Goal: Task Accomplishment & Management: Manage account settings

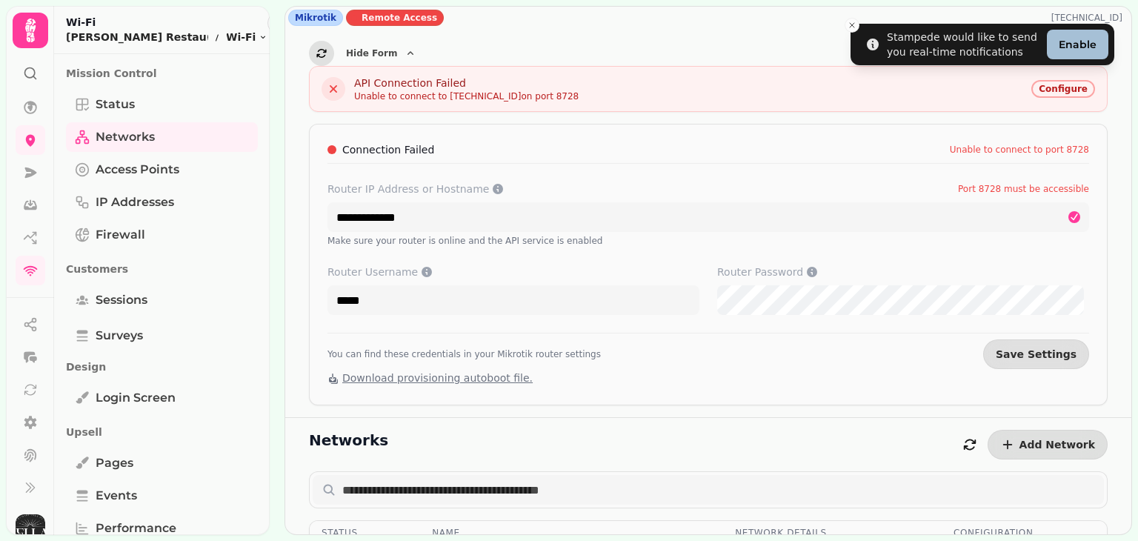
click at [320, 56] on icon "button" at bounding box center [322, 53] width 12 height 12
click at [320, 53] on icon "button" at bounding box center [322, 53] width 12 height 12
click at [319, 52] on icon "button" at bounding box center [322, 53] width 12 height 12
click at [299, 24] on icon "button" at bounding box center [303, 23] width 9 height 9
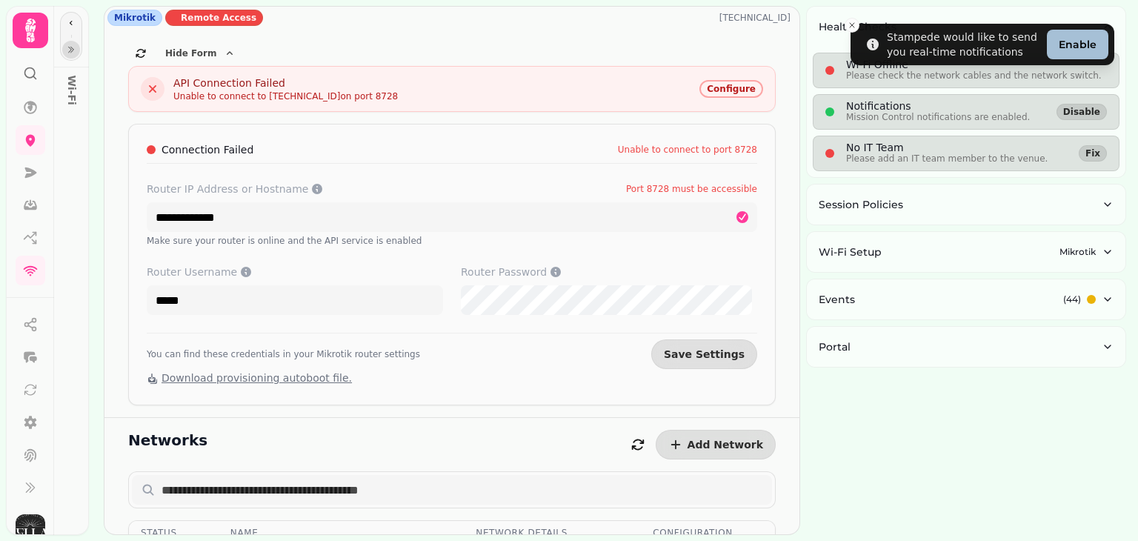
click at [69, 53] on icon "button" at bounding box center [71, 49] width 9 height 9
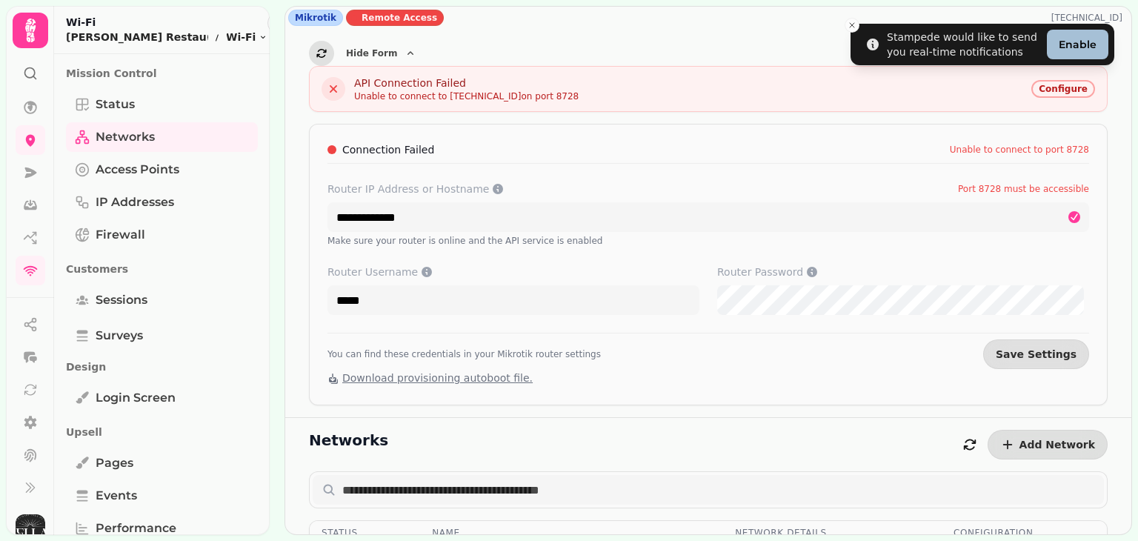
click at [319, 59] on button "button" at bounding box center [321, 53] width 25 height 25
click at [326, 52] on icon "button" at bounding box center [322, 53] width 12 height 12
click at [321, 50] on icon "button" at bounding box center [322, 53] width 12 height 12
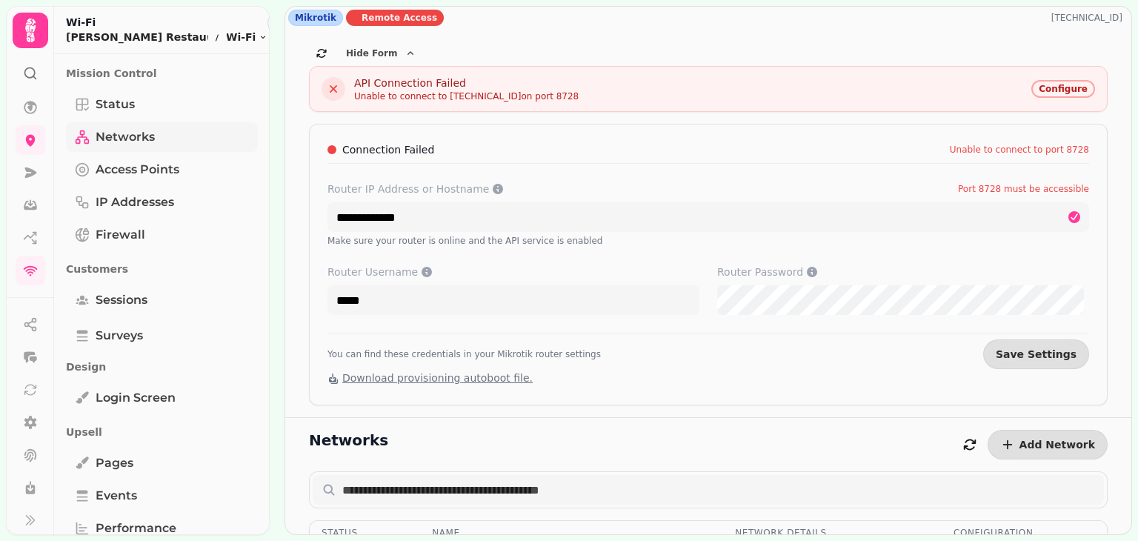
click at [116, 140] on span "Networks" at bounding box center [125, 137] width 59 height 18
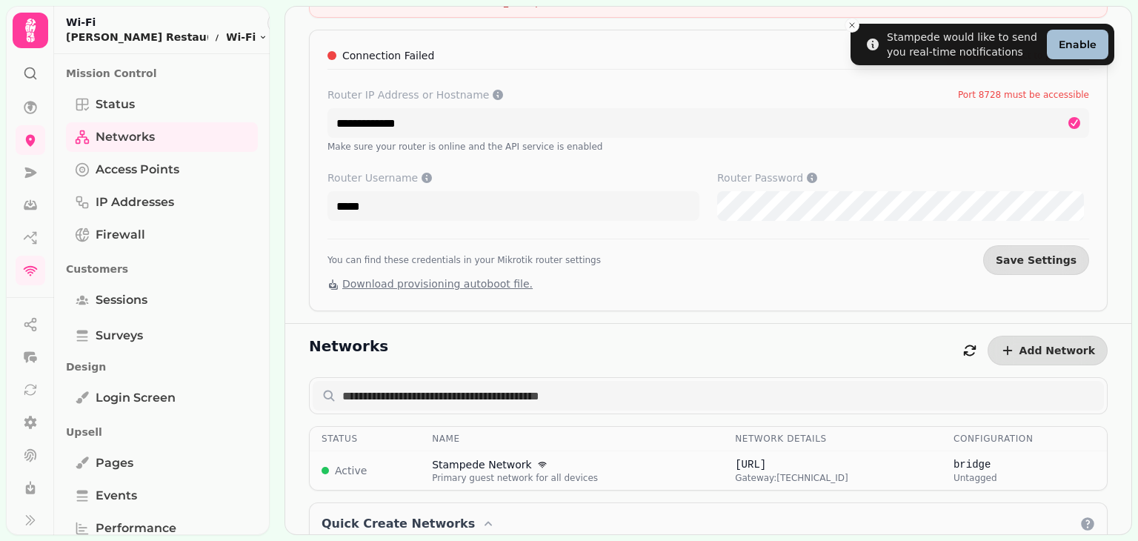
scroll to position [222, 0]
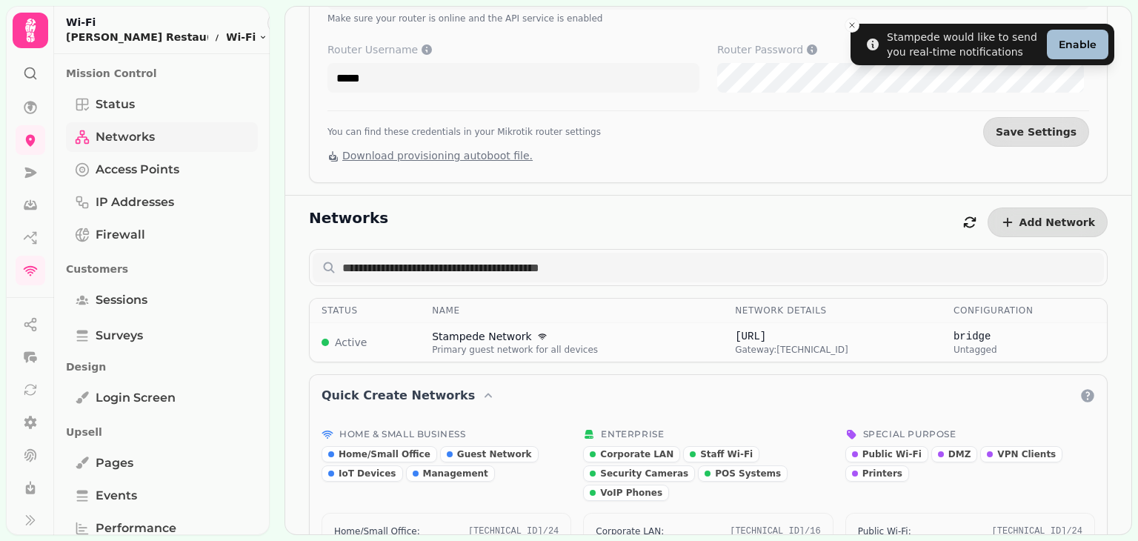
click at [107, 138] on span "Networks" at bounding box center [125, 137] width 59 height 18
click at [492, 344] on span "Primary guest network for all devices" at bounding box center [571, 350] width 279 height 12
select select "***"
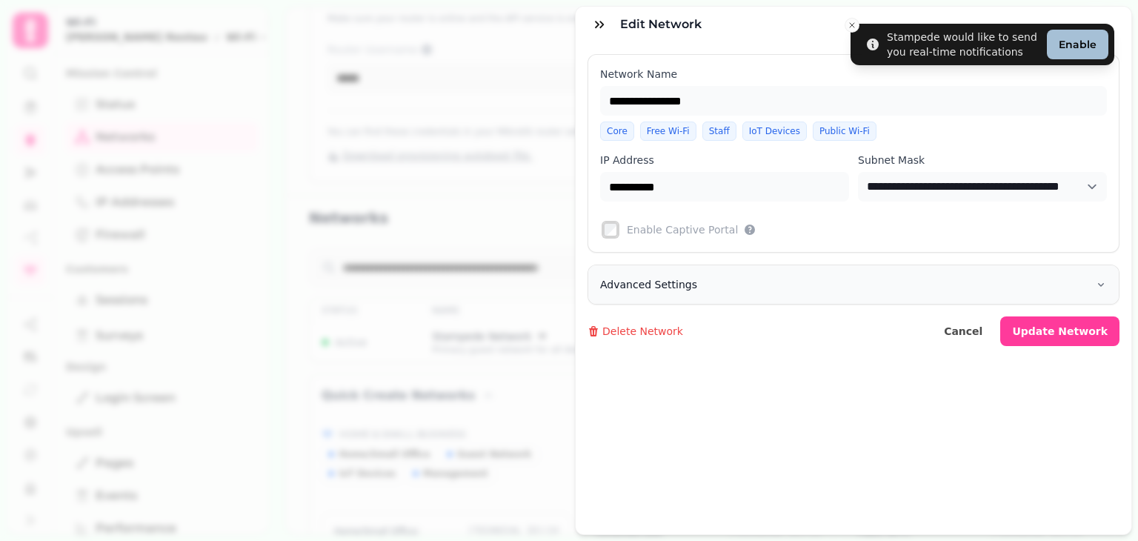
click at [660, 285] on span "Advanced Settings" at bounding box center [648, 284] width 97 height 15
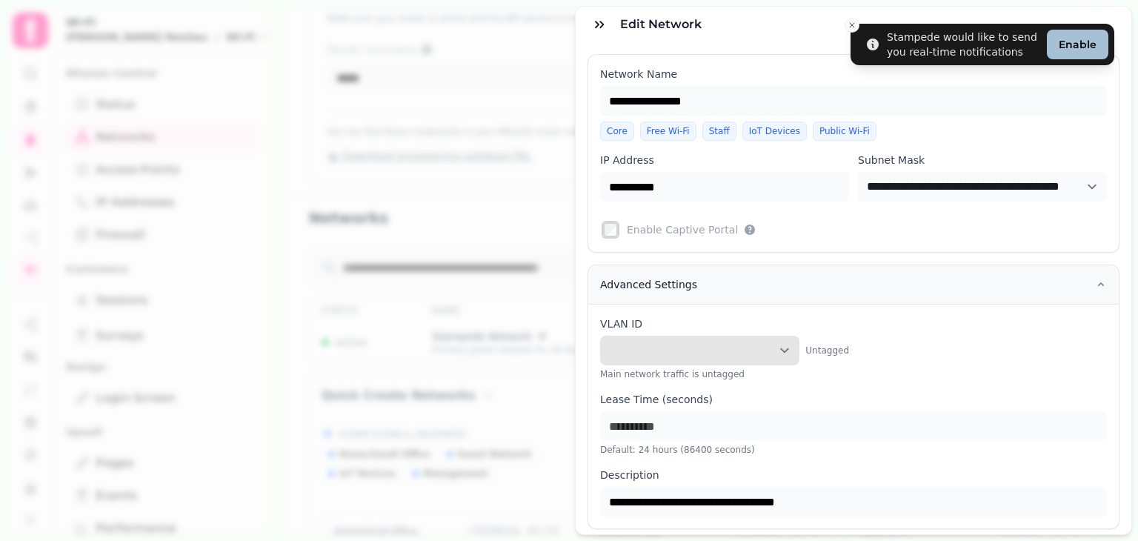
drag, startPoint x: 672, startPoint y: 344, endPoint x: 743, endPoint y: 345, distance: 71.1
click at [696, 344] on select "**********" at bounding box center [699, 351] width 199 height 30
select select "**"
click at [600, 336] on select "**********" at bounding box center [699, 351] width 199 height 30
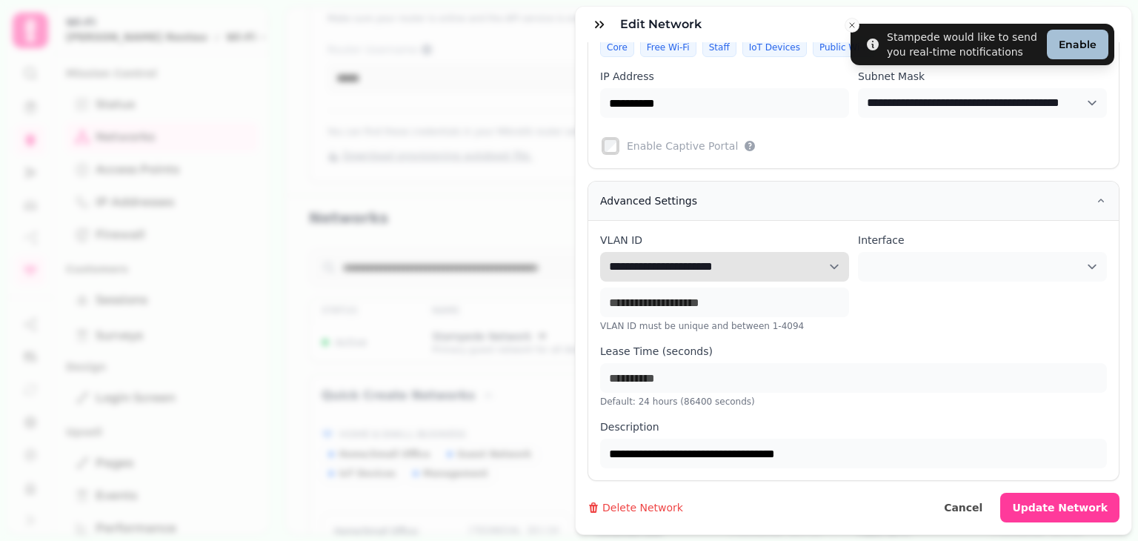
scroll to position [94, 0]
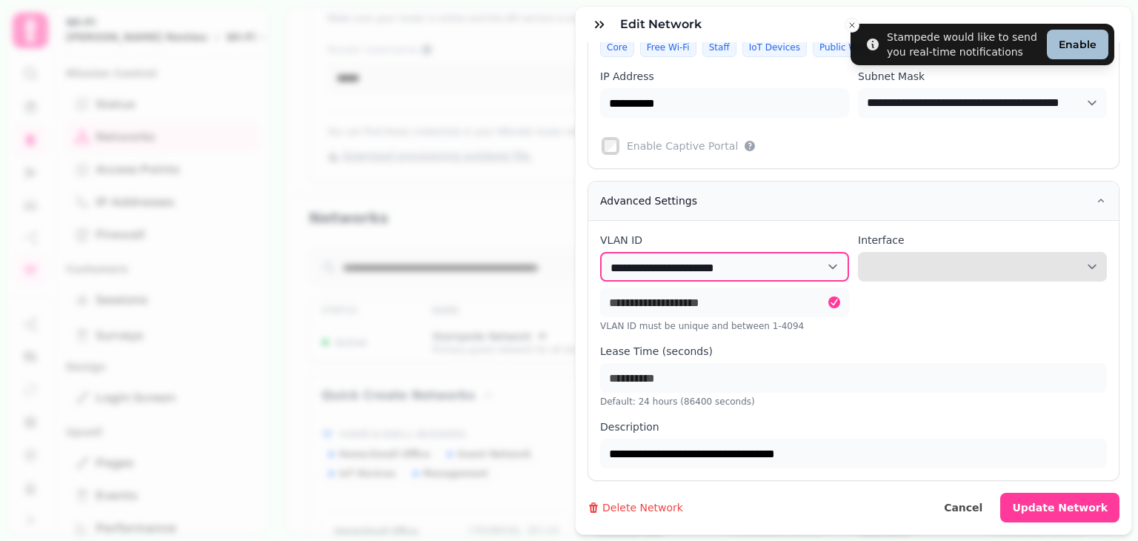
click at [1079, 258] on select at bounding box center [982, 267] width 249 height 30
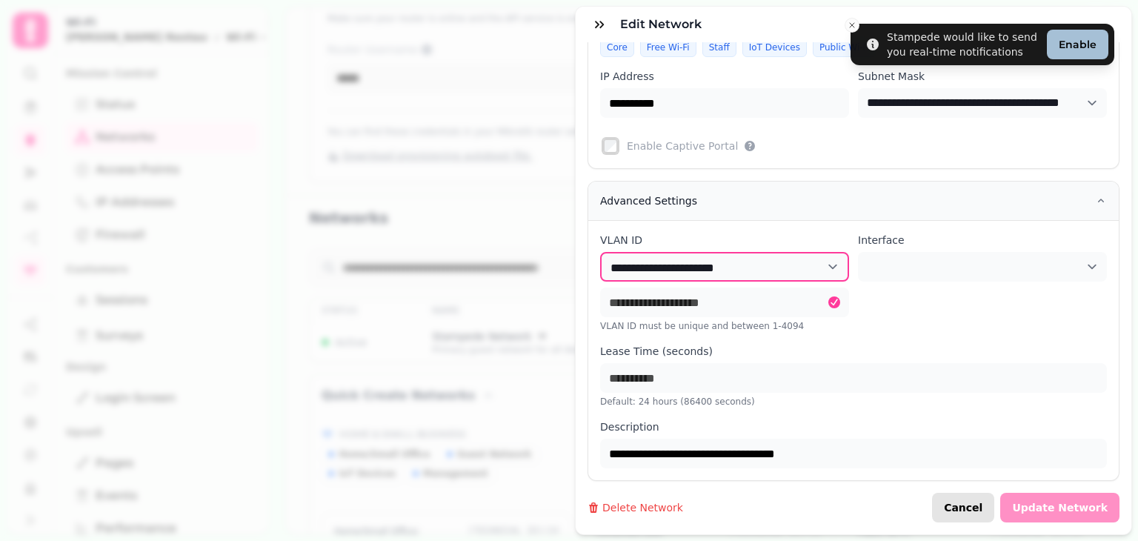
click at [972, 502] on span "Cancel" at bounding box center [963, 507] width 39 height 10
type input "**********"
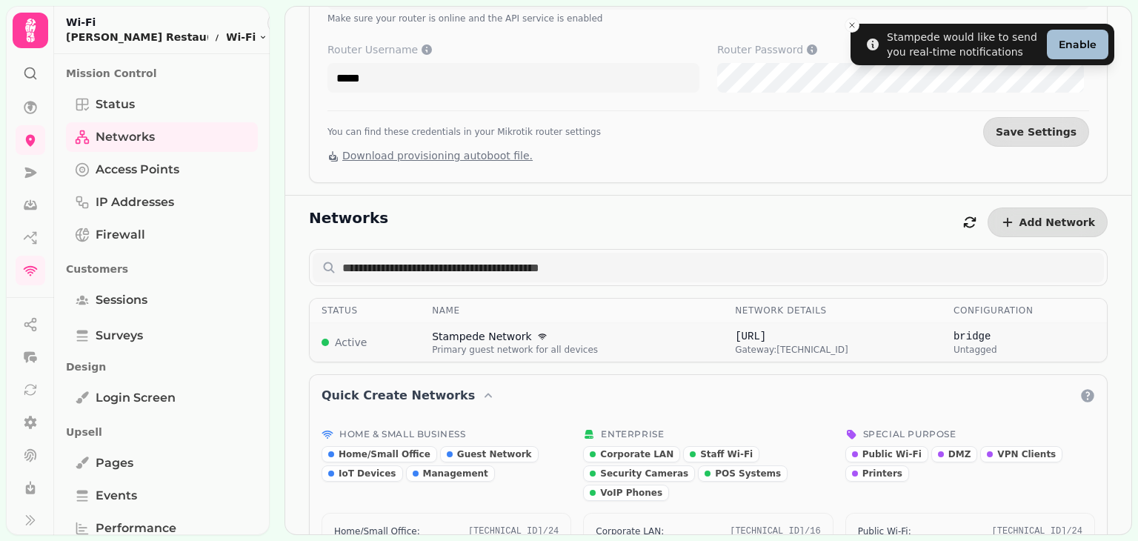
click at [471, 340] on span "Stampede Network" at bounding box center [482, 336] width 100 height 15
select select "***"
select select
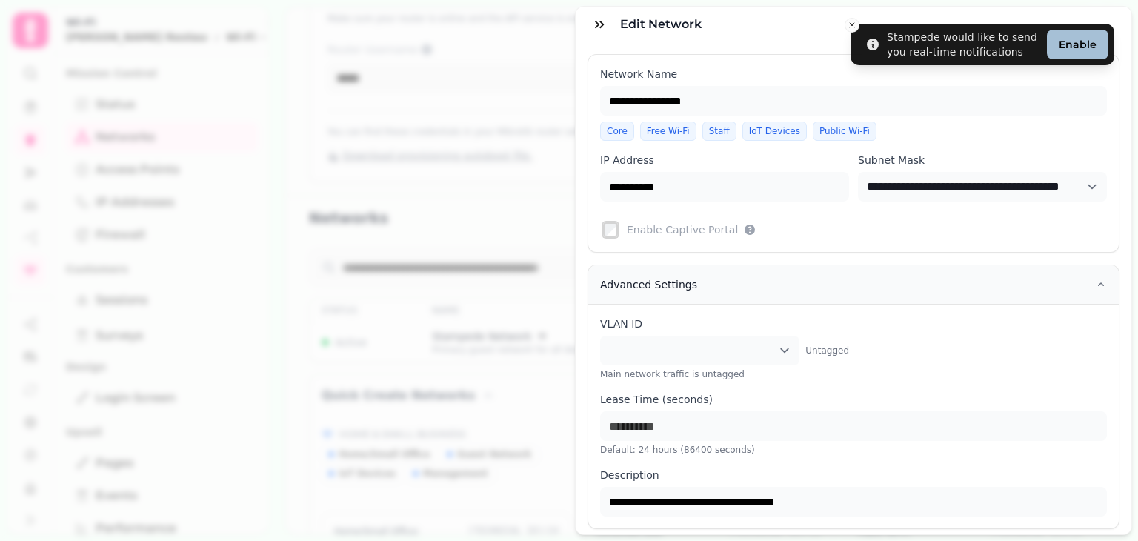
click at [670, 285] on span "Advanced Settings" at bounding box center [648, 284] width 97 height 15
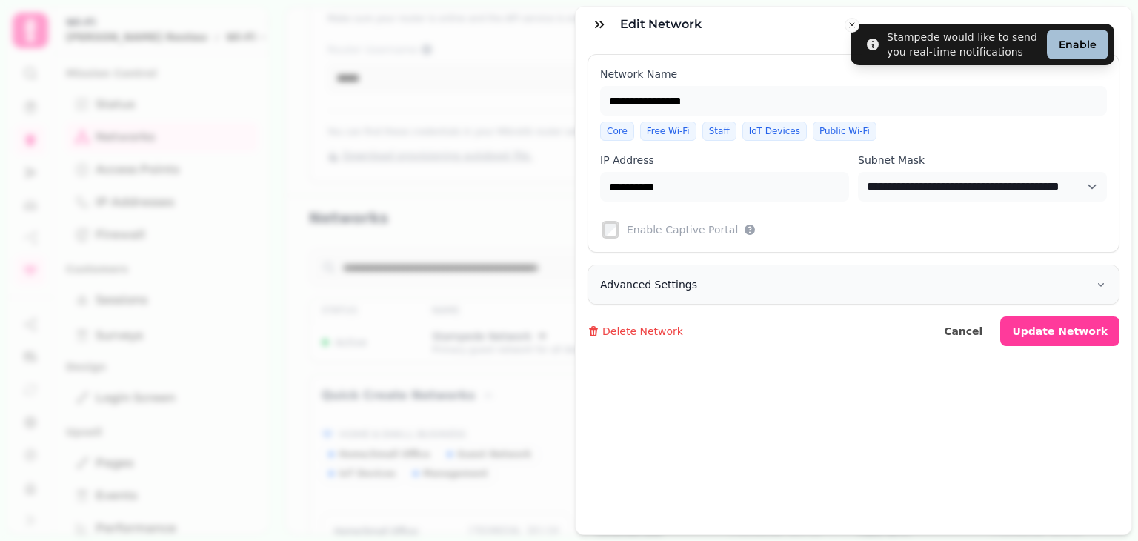
click at [636, 283] on span "Advanced Settings" at bounding box center [648, 284] width 97 height 15
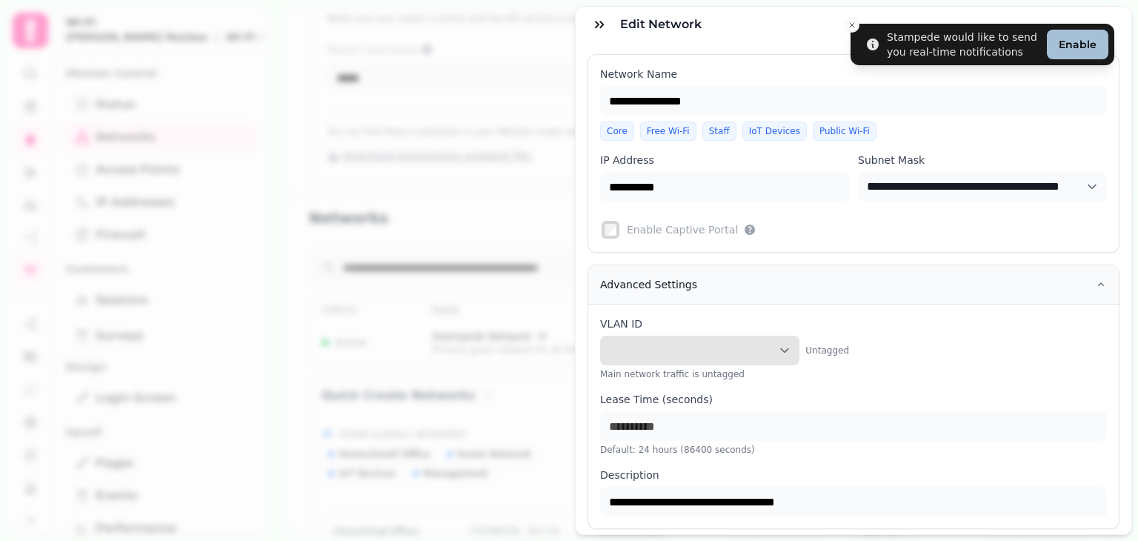
click at [776, 348] on select "**********" at bounding box center [699, 351] width 199 height 30
select select "**"
click at [600, 336] on select "**********" at bounding box center [699, 351] width 199 height 30
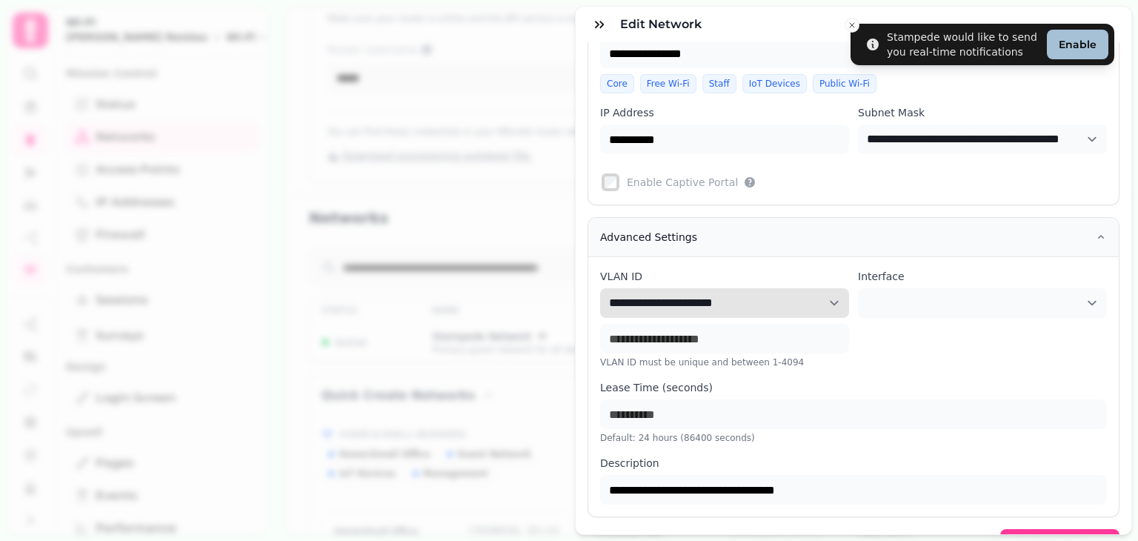
scroll to position [94, 0]
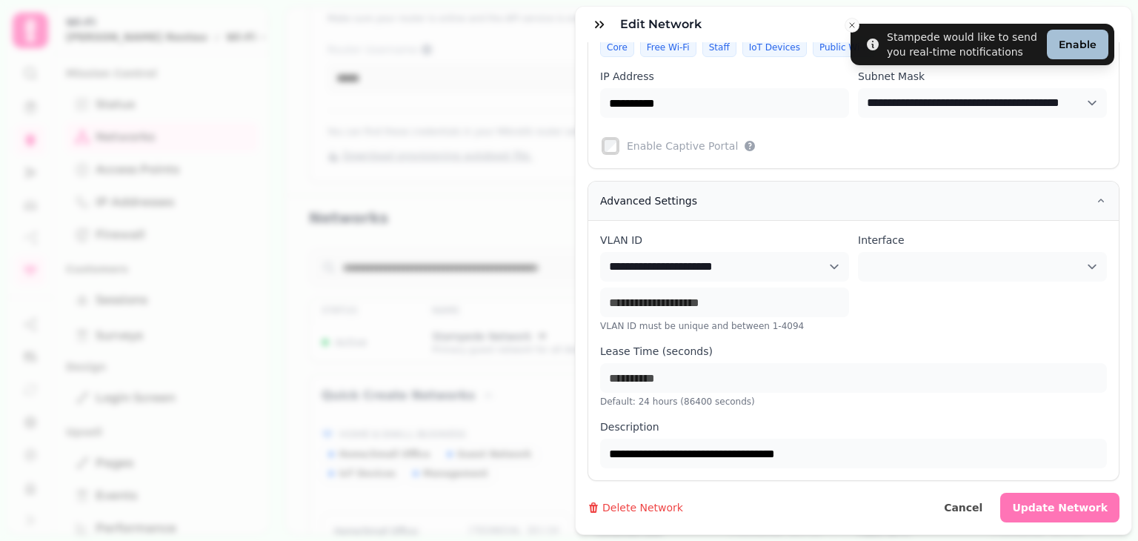
click at [1050, 502] on span "Update Network" at bounding box center [1060, 507] width 96 height 10
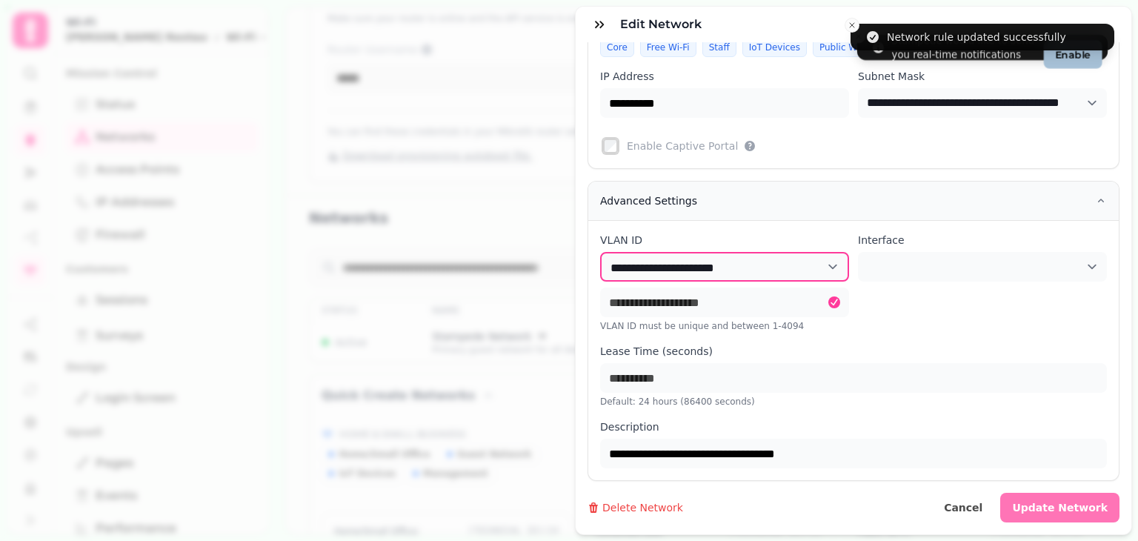
type input "**********"
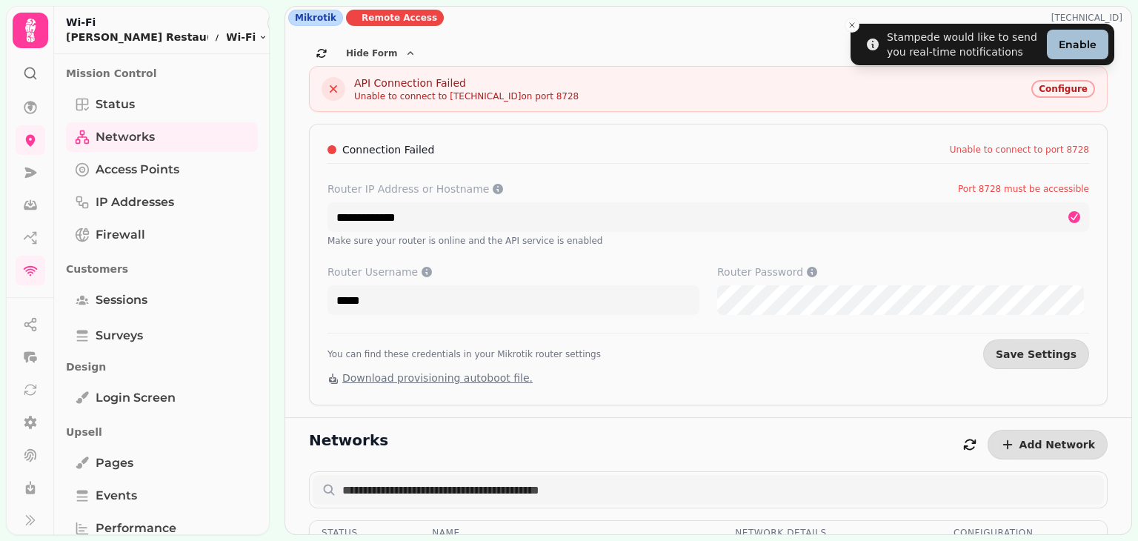
click at [276, 38] on div "**********" at bounding box center [704, 270] width 868 height 541
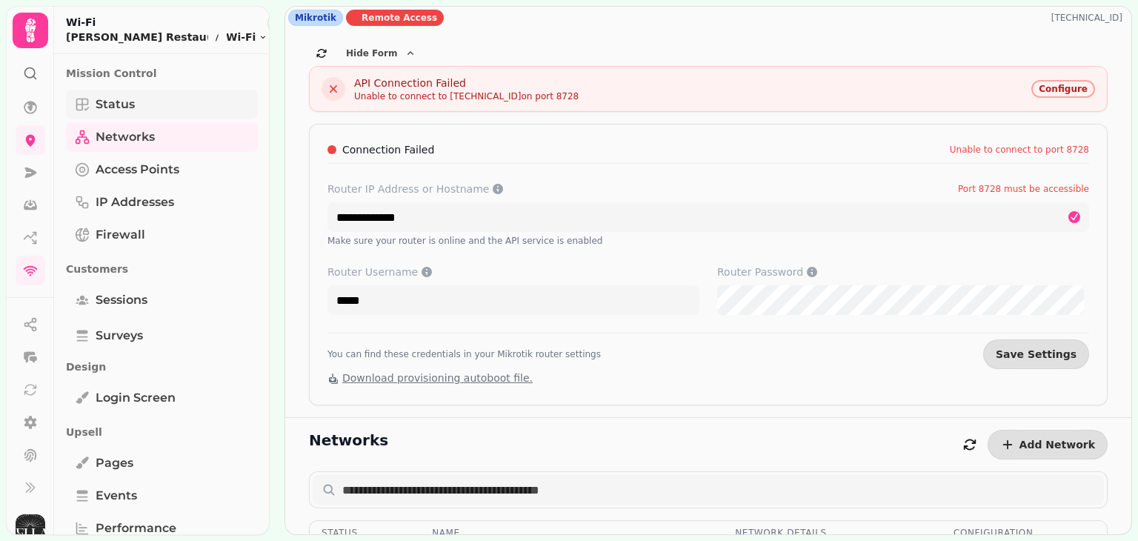
click at [149, 100] on link "Status" at bounding box center [162, 105] width 192 height 30
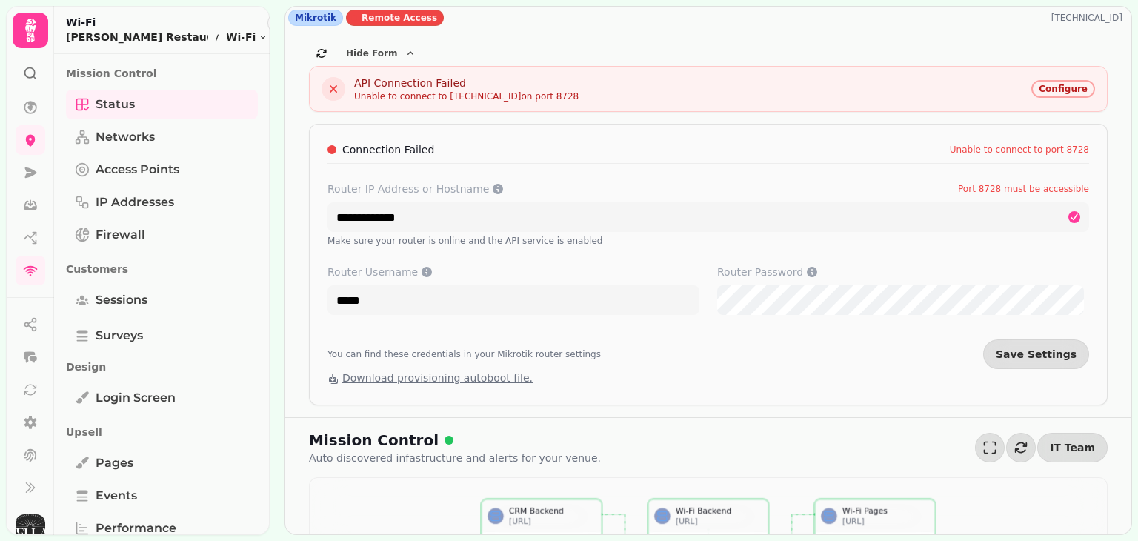
click at [294, 21] on button "button" at bounding box center [303, 23] width 18 height 18
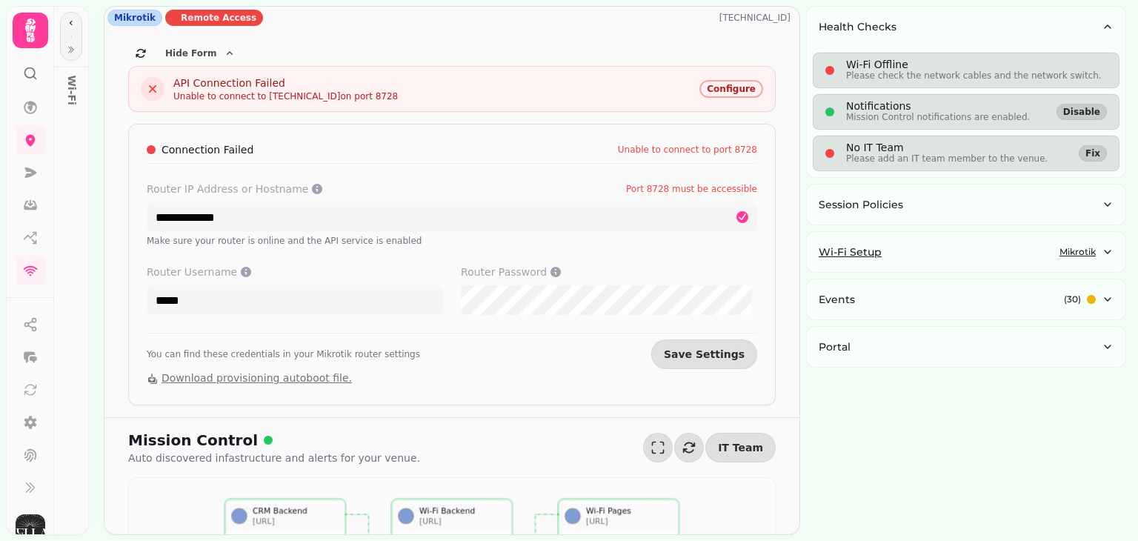
click at [978, 255] on div "Wi-Fi Setup Mikrotik" at bounding box center [960, 251] width 283 height 15
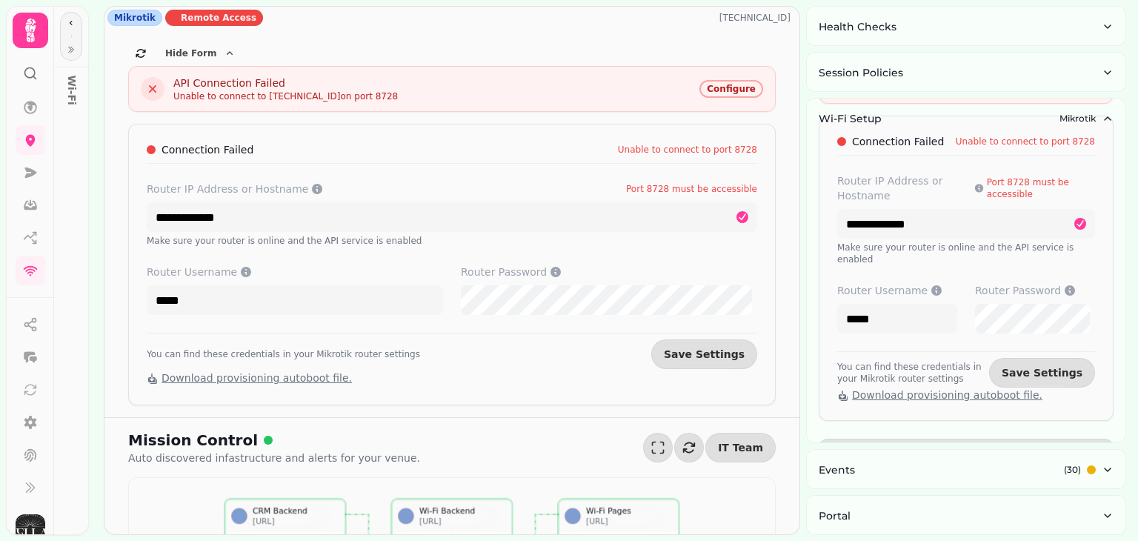
scroll to position [158, 0]
click at [1050, 355] on button "Save Settings" at bounding box center [1042, 370] width 106 height 30
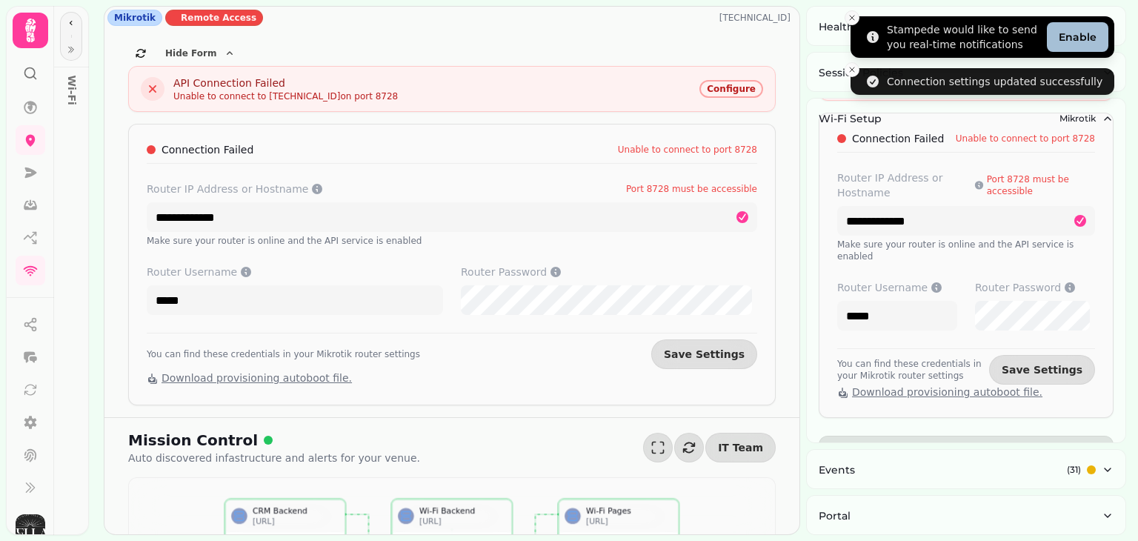
click at [852, 13] on icon "Close toast" at bounding box center [851, 17] width 9 height 9
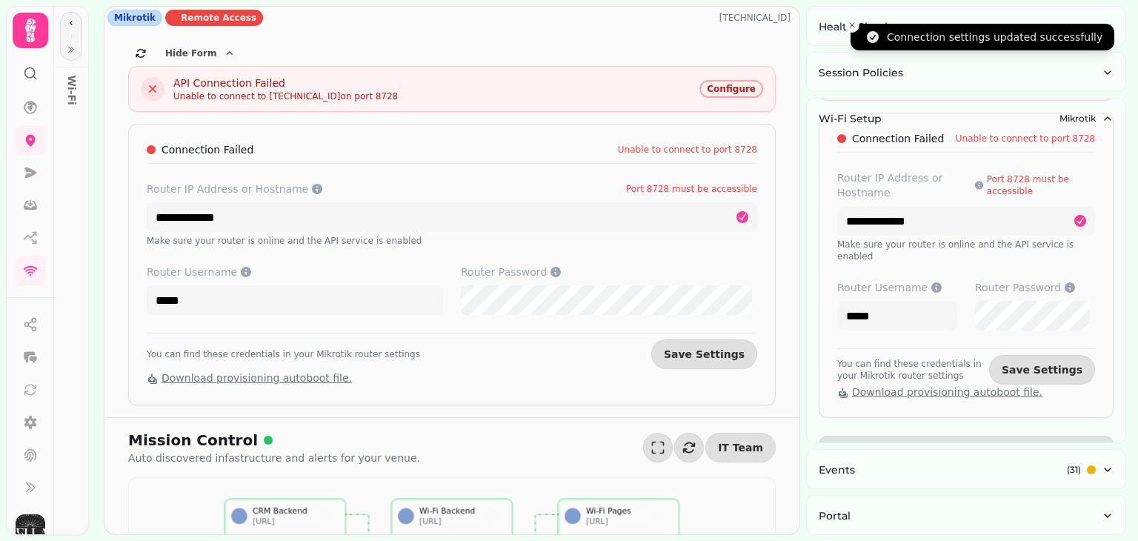
click at [851, 21] on icon "Close toast" at bounding box center [851, 25] width 9 height 9
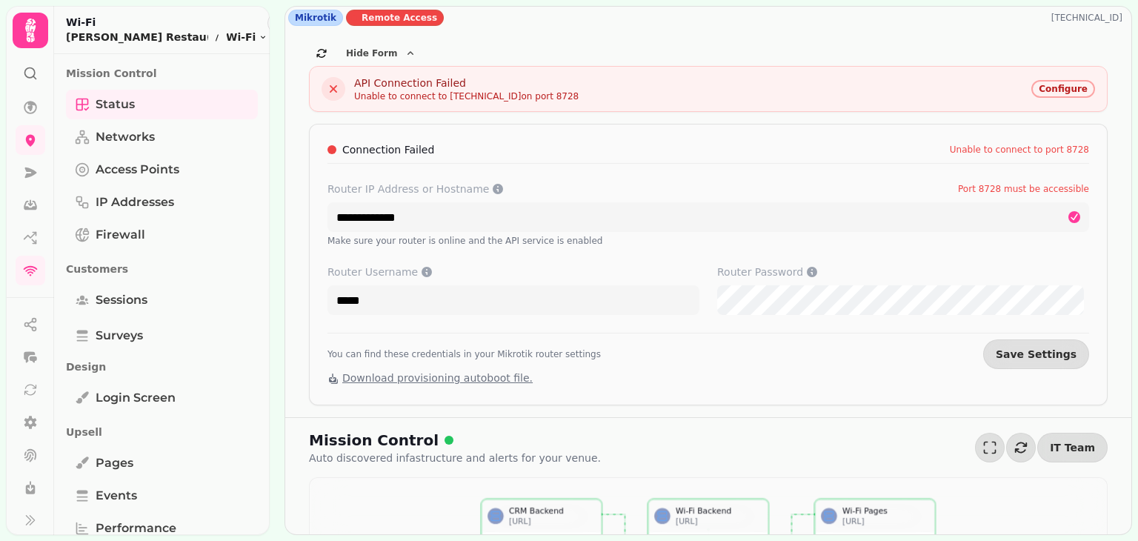
click at [1053, 86] on span "Configure" at bounding box center [1062, 88] width 49 height 9
click at [299, 21] on icon "button" at bounding box center [303, 23] width 9 height 9
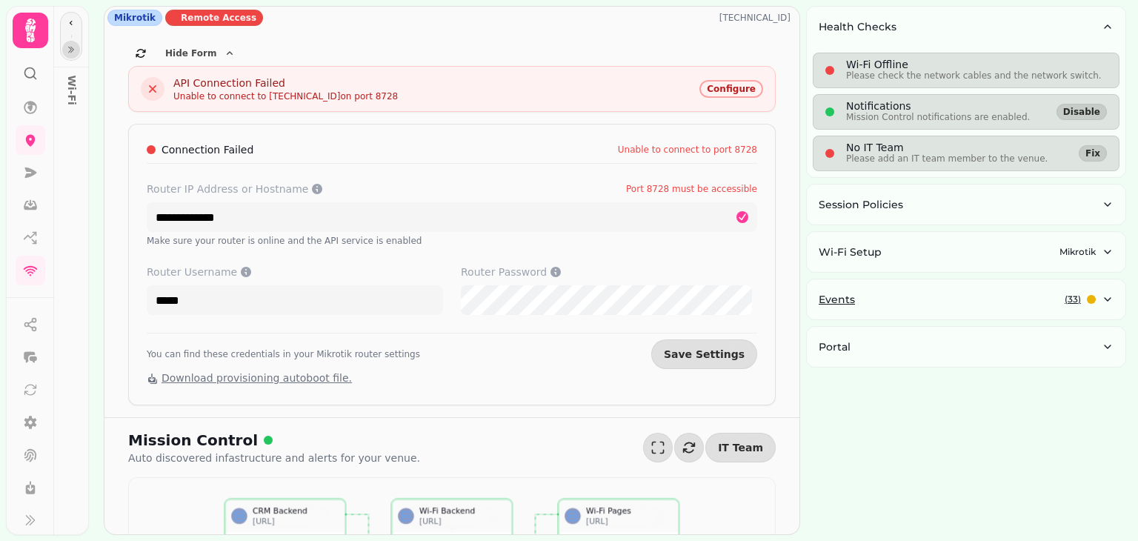
click at [957, 299] on div "Events ( 33 )" at bounding box center [960, 299] width 283 height 15
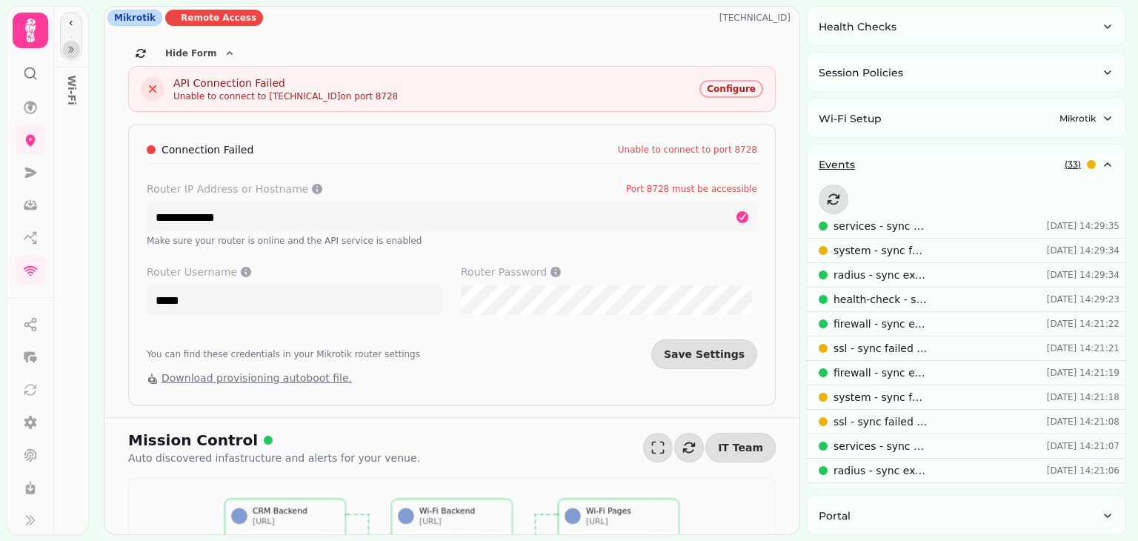
click at [963, 170] on div "Events ( 33 )" at bounding box center [960, 164] width 283 height 15
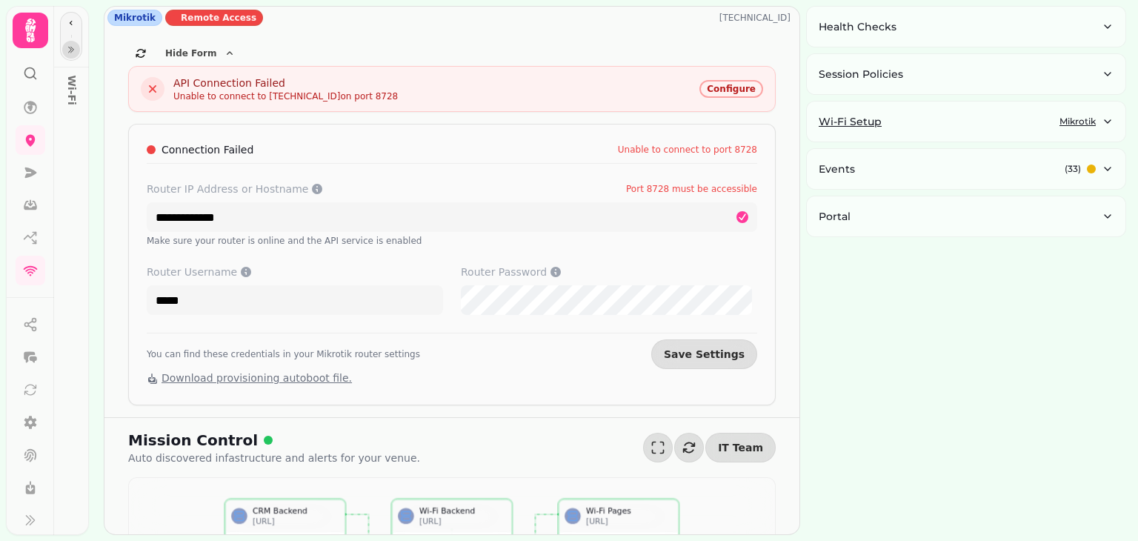
click at [972, 127] on div "Wi-Fi Setup Mikrotik" at bounding box center [960, 121] width 283 height 15
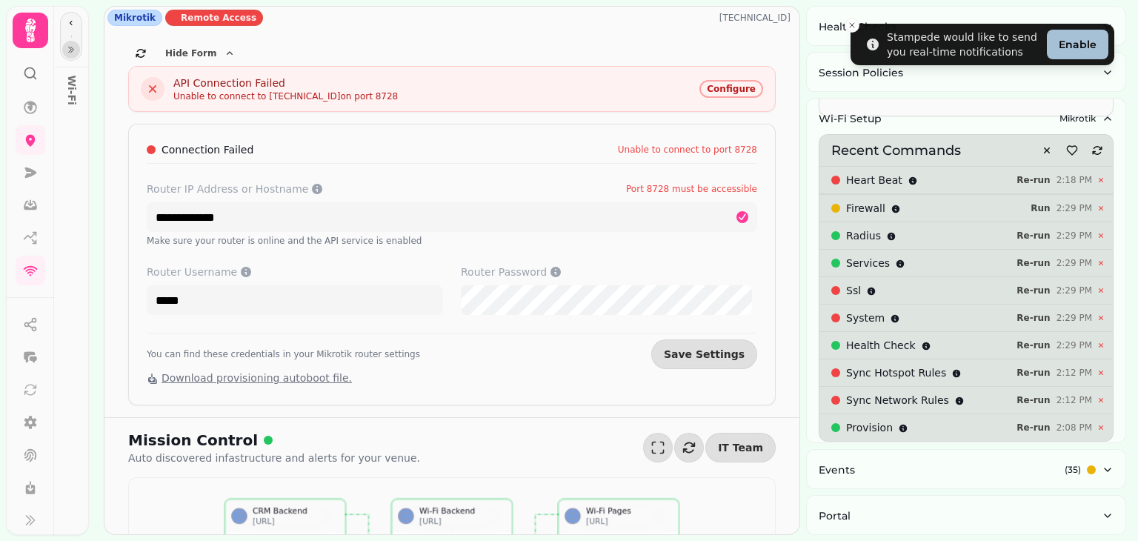
scroll to position [467, 0]
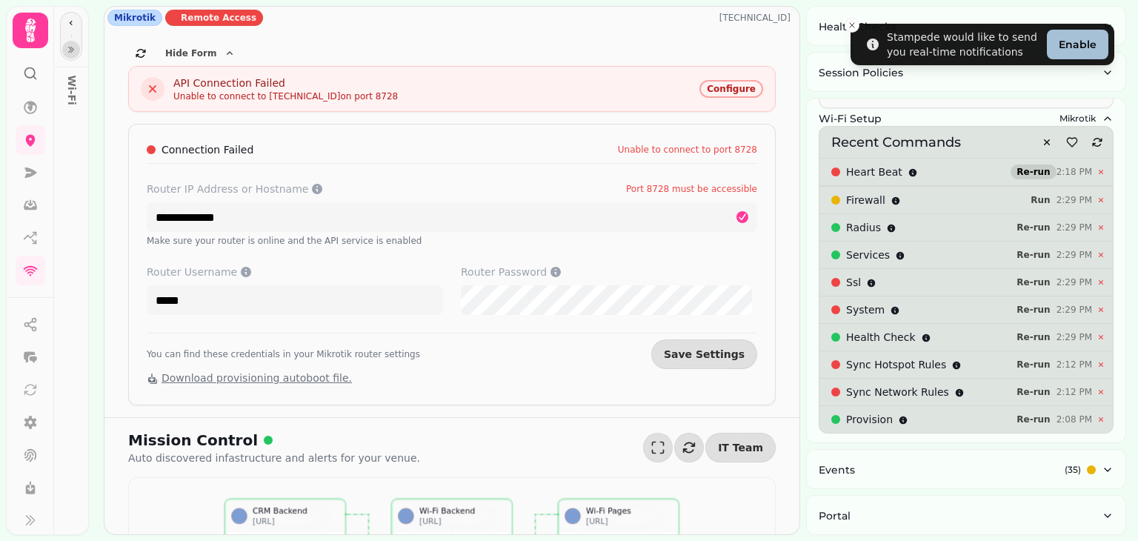
click at [1028, 167] on span "Re-run" at bounding box center [1032, 171] width 33 height 9
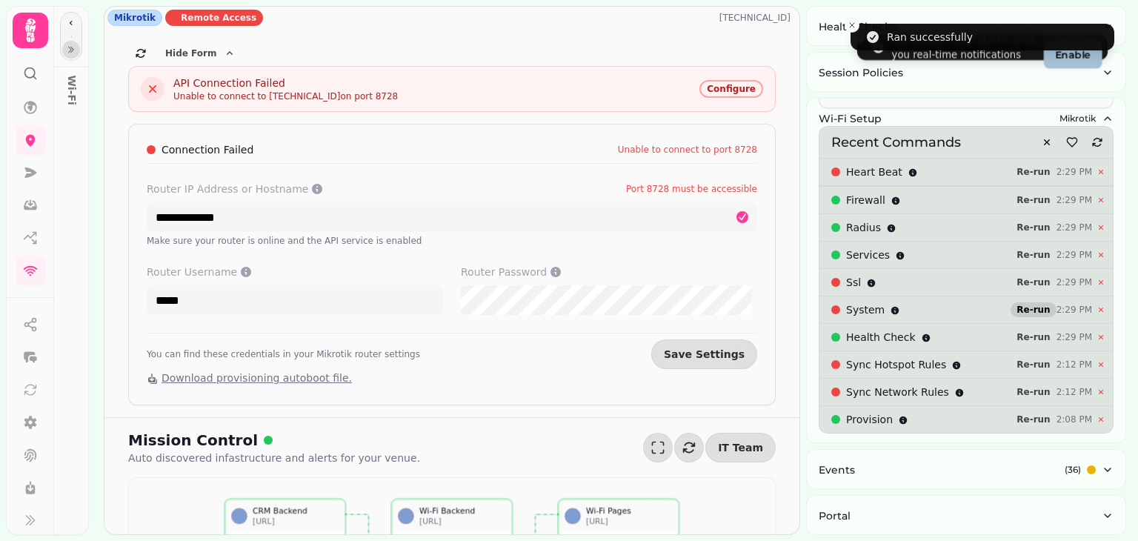
click at [1025, 305] on span "Re-run" at bounding box center [1032, 309] width 33 height 9
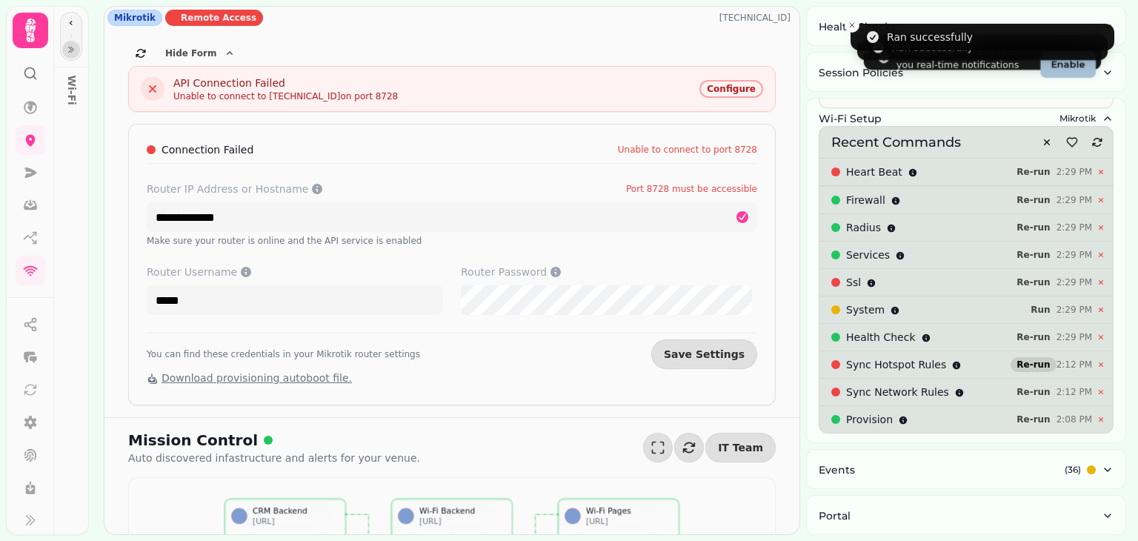
click at [1026, 360] on span "Re-run" at bounding box center [1032, 364] width 33 height 9
click at [1027, 387] on span "Re-run" at bounding box center [1032, 391] width 33 height 9
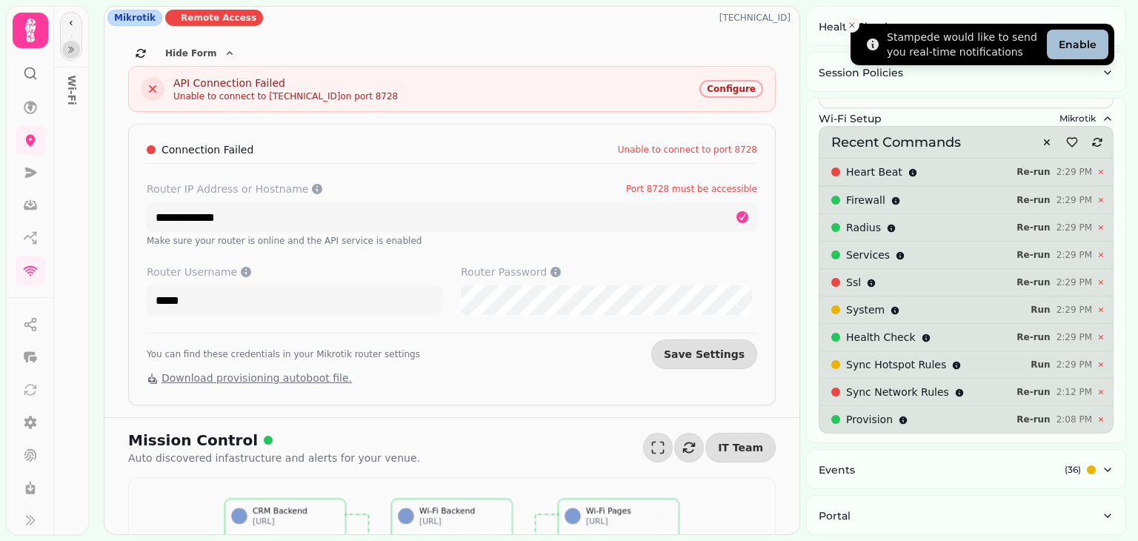
click at [850, 24] on icon "Close toast" at bounding box center [851, 25] width 9 height 9
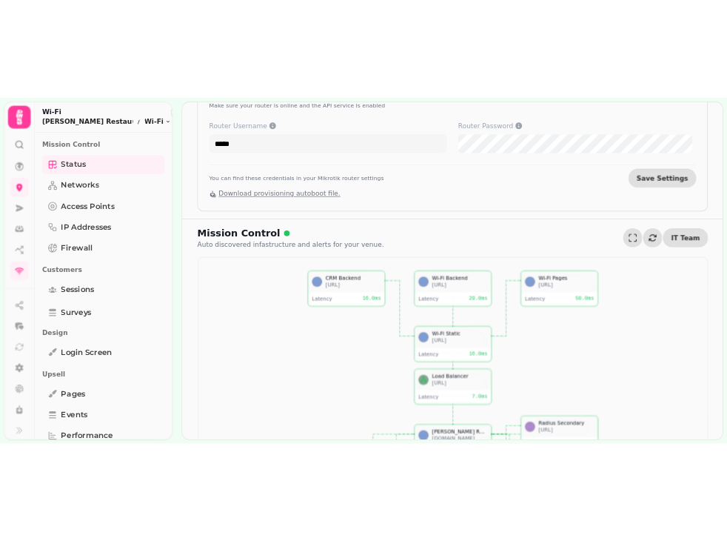
scroll to position [229, 0]
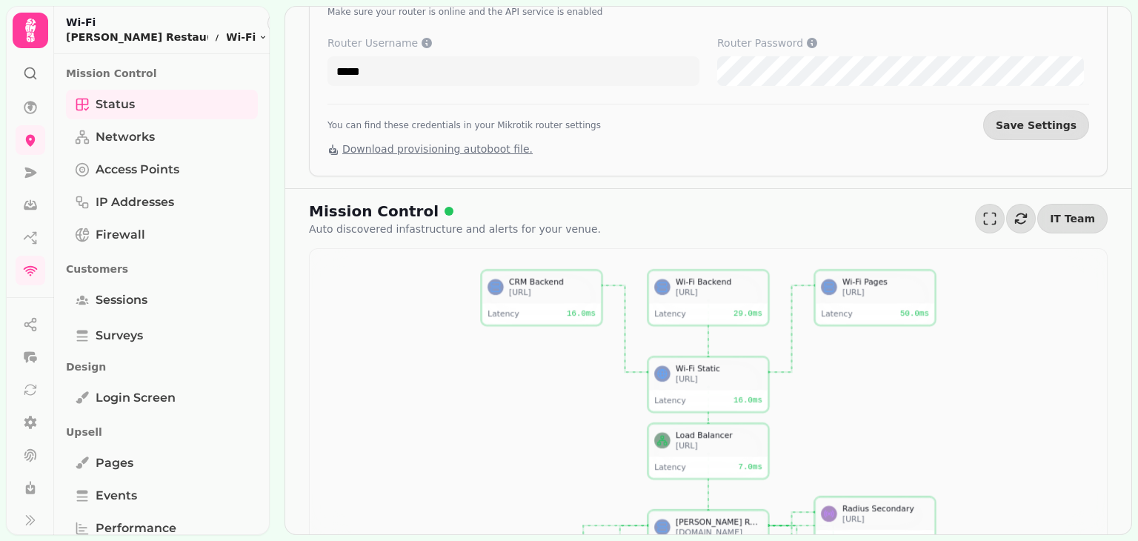
click at [270, 258] on div "**********" at bounding box center [704, 270] width 868 height 541
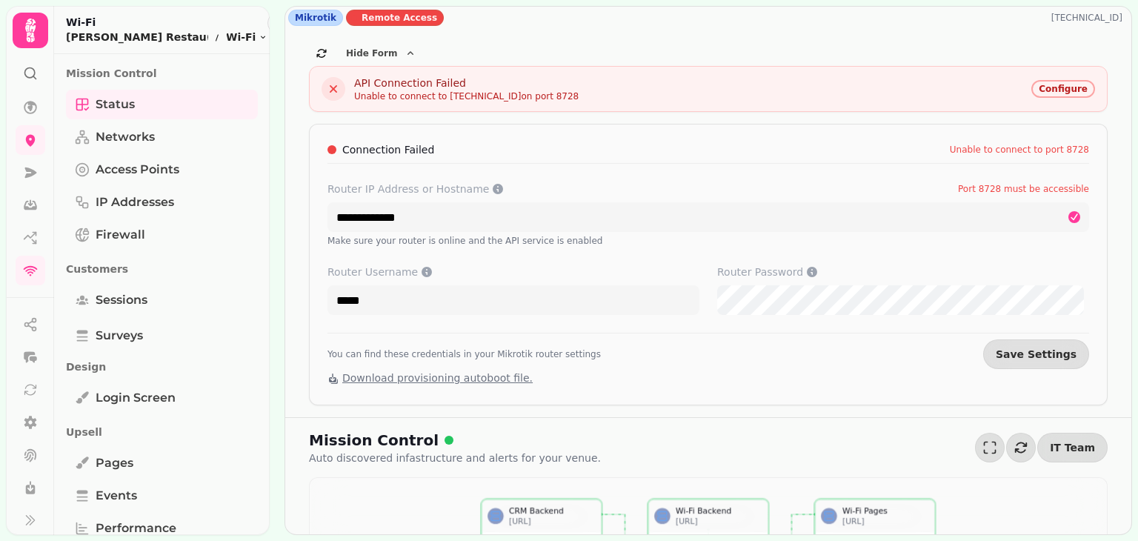
click at [1067, 93] on span "Configure" at bounding box center [1062, 88] width 49 height 9
click at [202, 99] on link "Status" at bounding box center [162, 105] width 192 height 30
click at [183, 140] on link "Networks" at bounding box center [162, 137] width 192 height 30
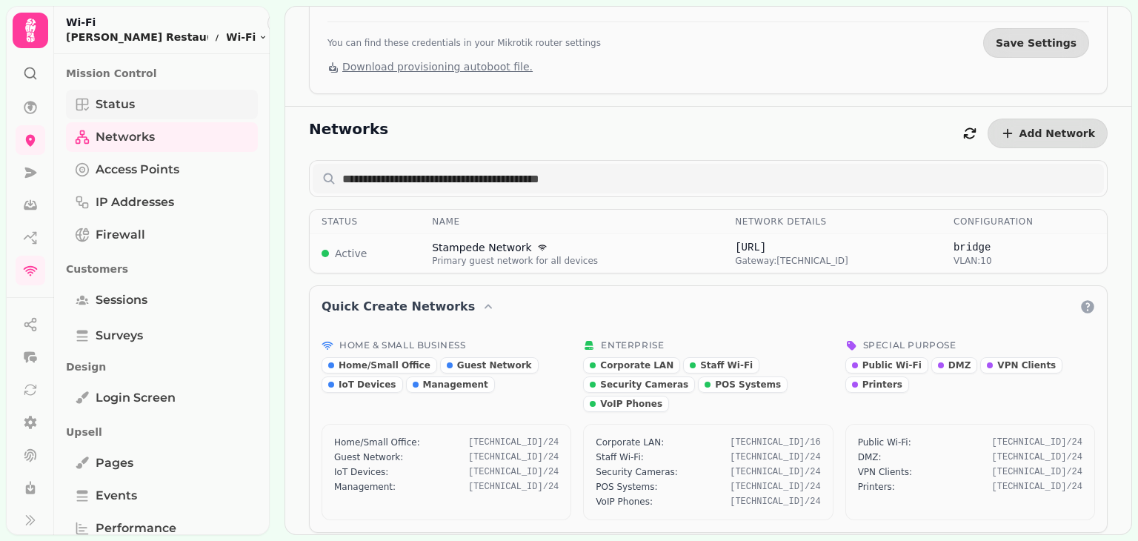
scroll to position [312, 0]
drag, startPoint x: 135, startPoint y: 167, endPoint x: 139, endPoint y: 190, distance: 23.4
click at [134, 167] on span "Access Points" at bounding box center [138, 170] width 84 height 18
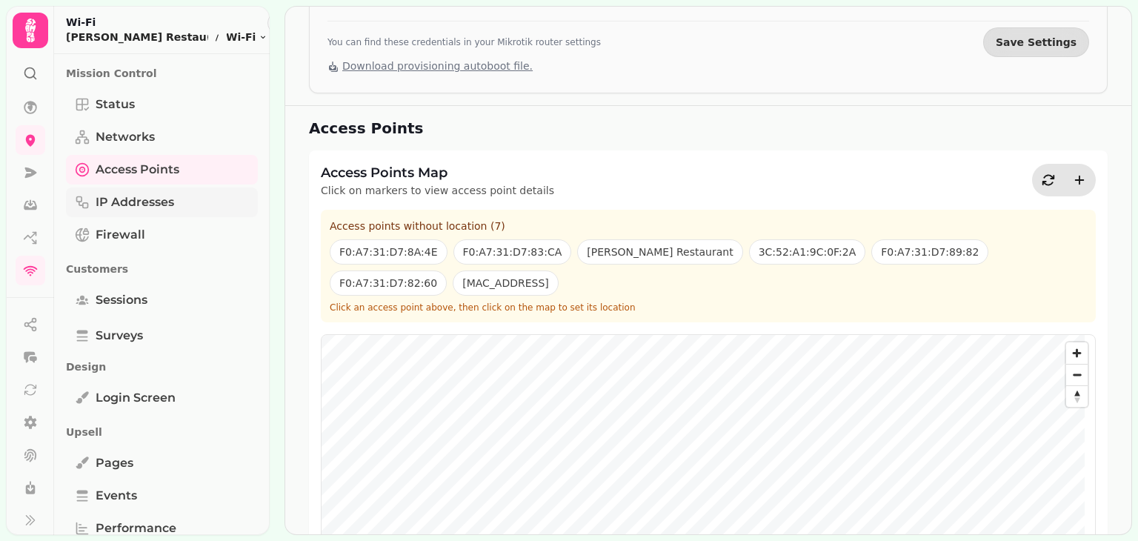
click at [140, 194] on span "IP Addresses" at bounding box center [135, 202] width 79 height 18
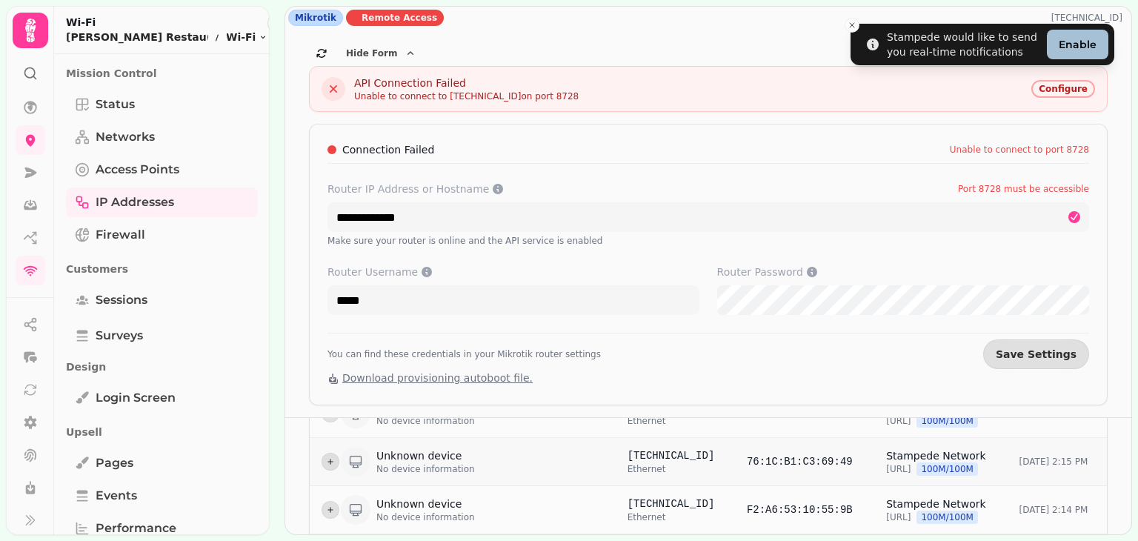
scroll to position [319, 0]
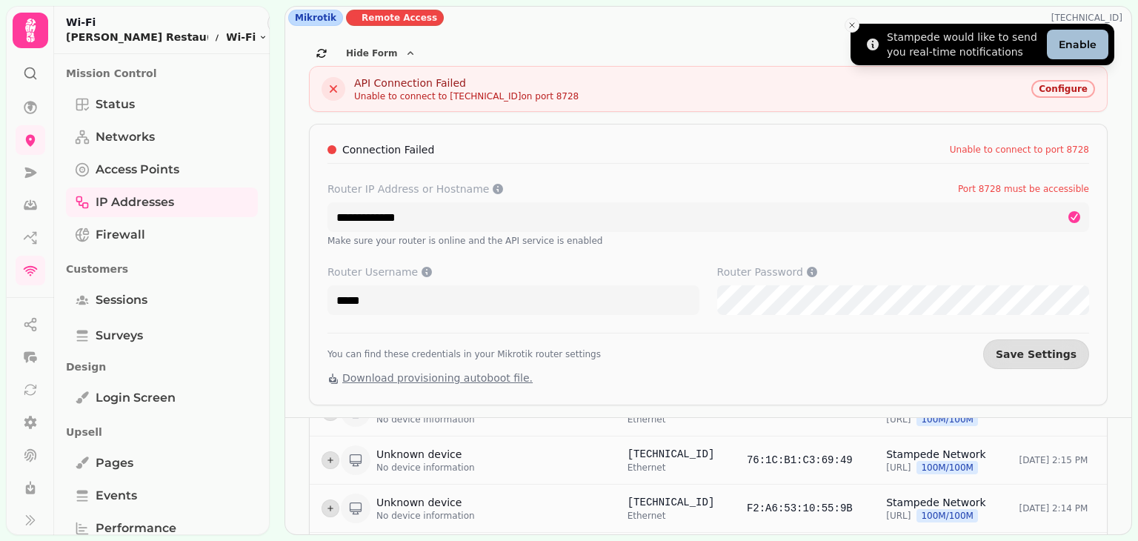
click at [853, 21] on icon "Close toast" at bounding box center [851, 25] width 9 height 9
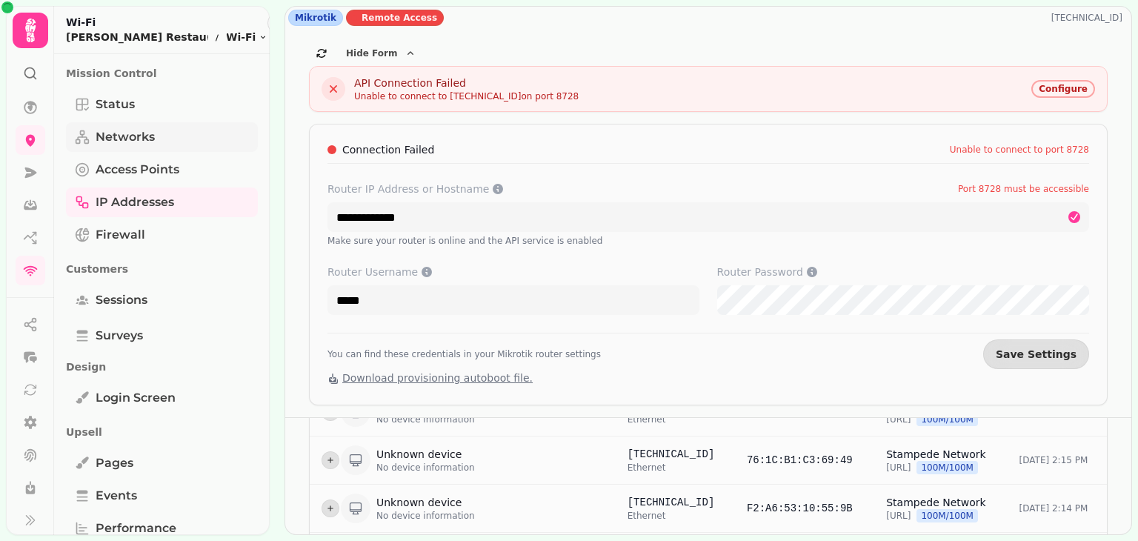
click at [130, 136] on span "Networks" at bounding box center [125, 137] width 59 height 18
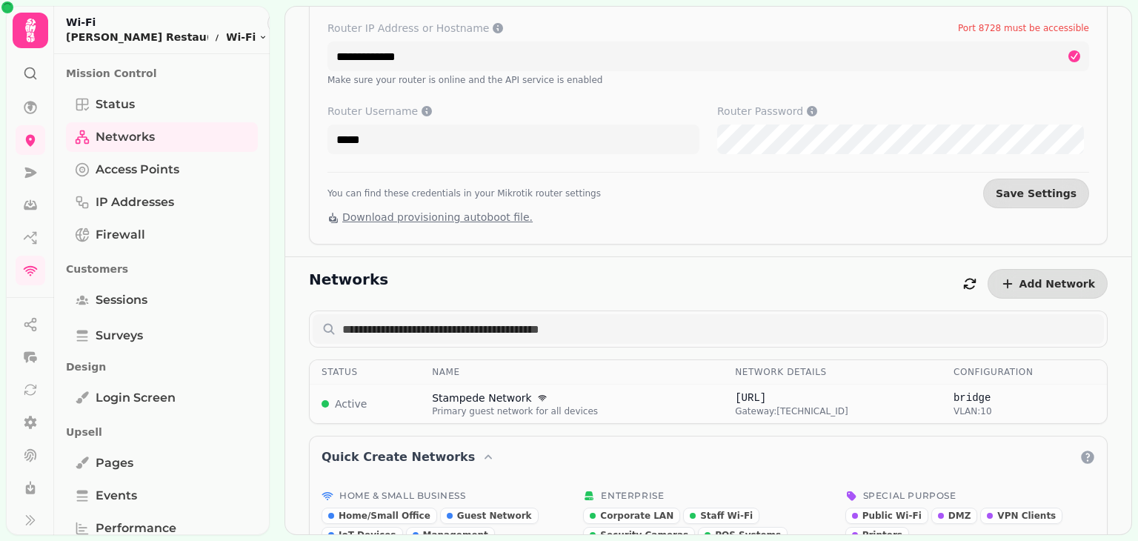
scroll to position [164, 0]
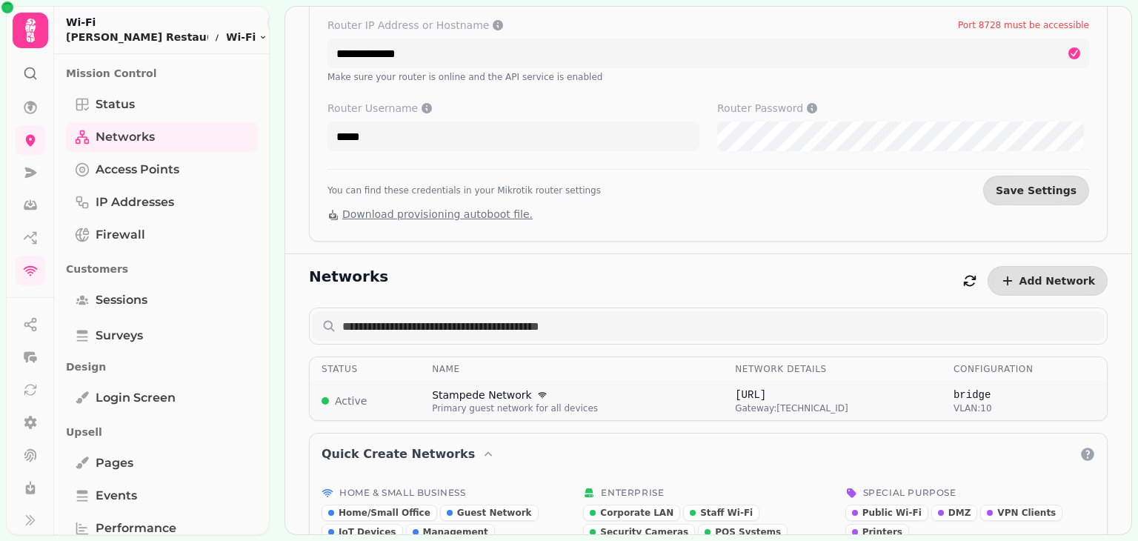
click at [699, 387] on div "Stampede Network" at bounding box center [571, 394] width 279 height 15
select select "***"
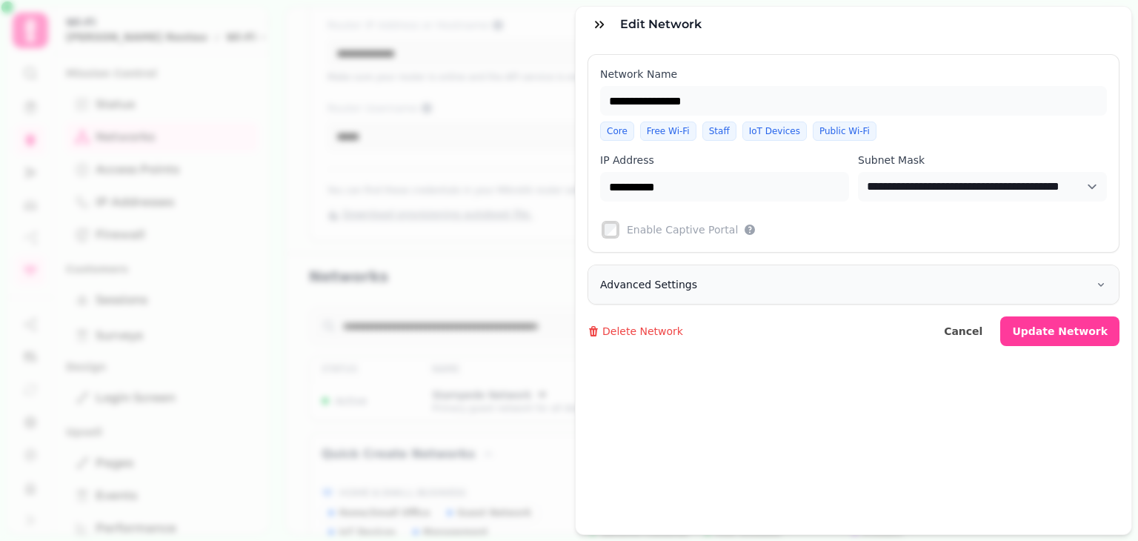
click at [871, 285] on button "Advanced Settings" at bounding box center [853, 284] width 530 height 39
select select "**"
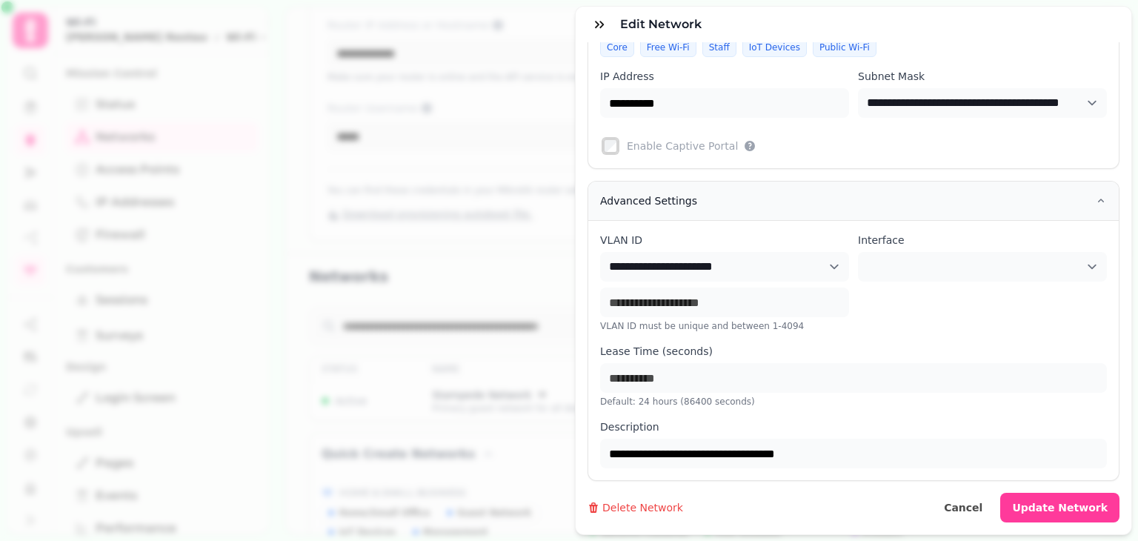
scroll to position [94, 0]
click at [966, 261] on select at bounding box center [982, 267] width 249 height 30
click at [980, 254] on select at bounding box center [982, 267] width 249 height 30
click at [999, 255] on select at bounding box center [982, 267] width 249 height 30
click at [996, 259] on select at bounding box center [982, 267] width 249 height 30
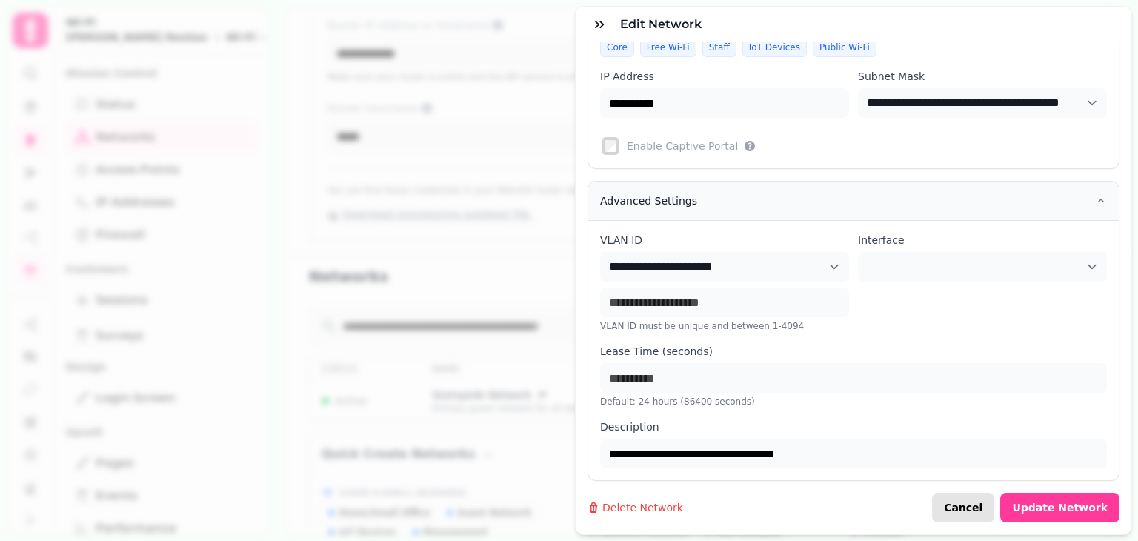
click at [964, 502] on span "Cancel" at bounding box center [963, 507] width 39 height 10
type input "**********"
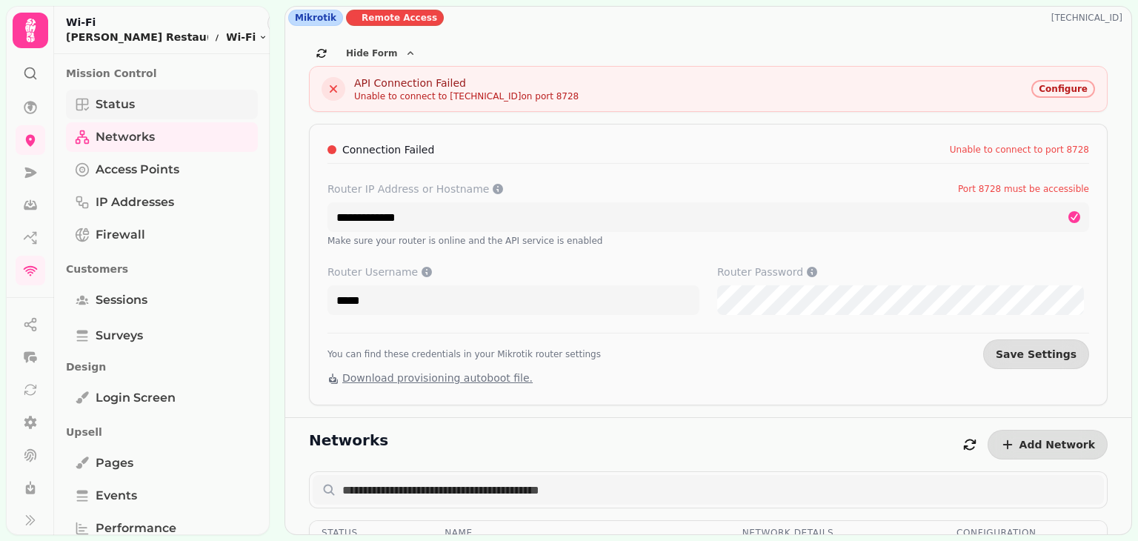
click at [128, 99] on span "Status" at bounding box center [115, 105] width 39 height 18
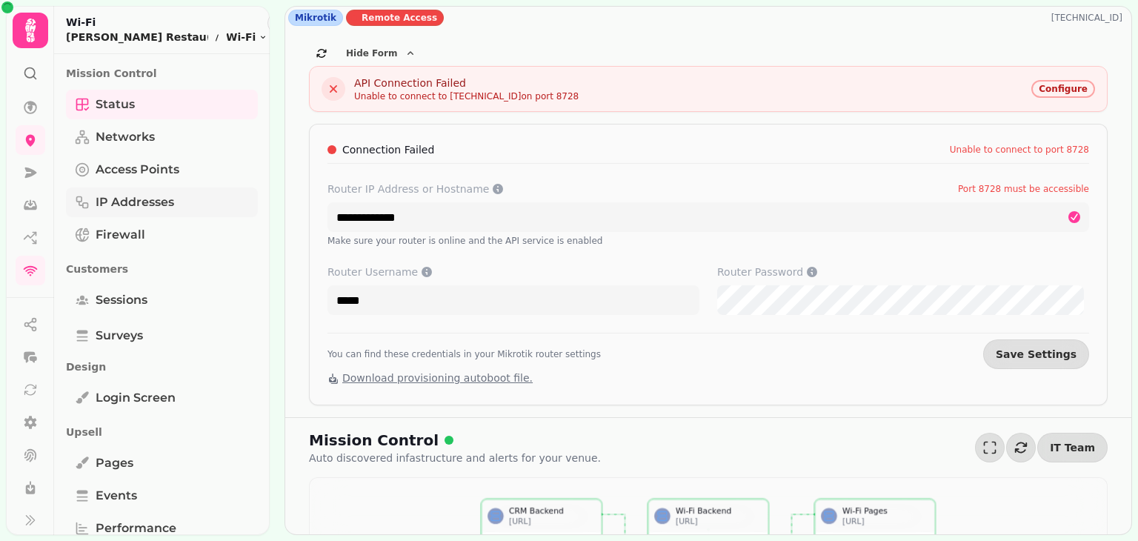
click at [136, 206] on span "IP Addresses" at bounding box center [135, 202] width 79 height 18
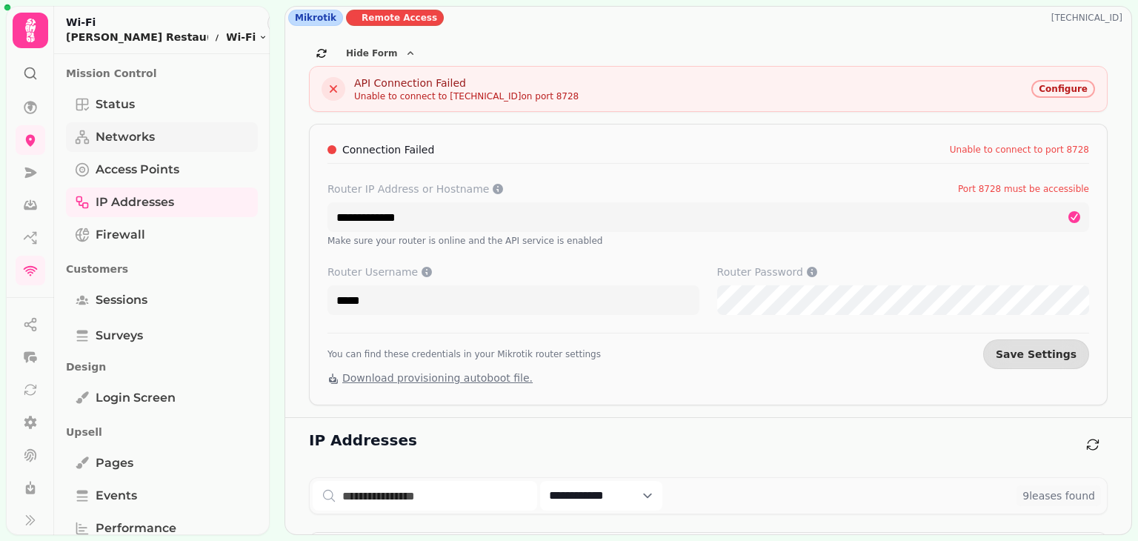
click at [138, 128] on span "Networks" at bounding box center [125, 137] width 59 height 18
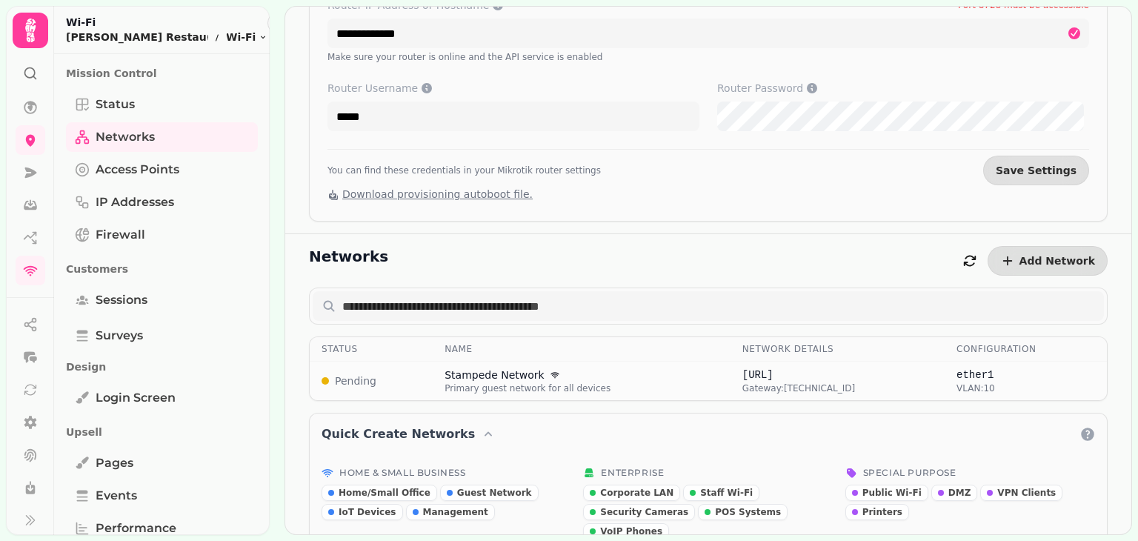
scroll to position [181, 0]
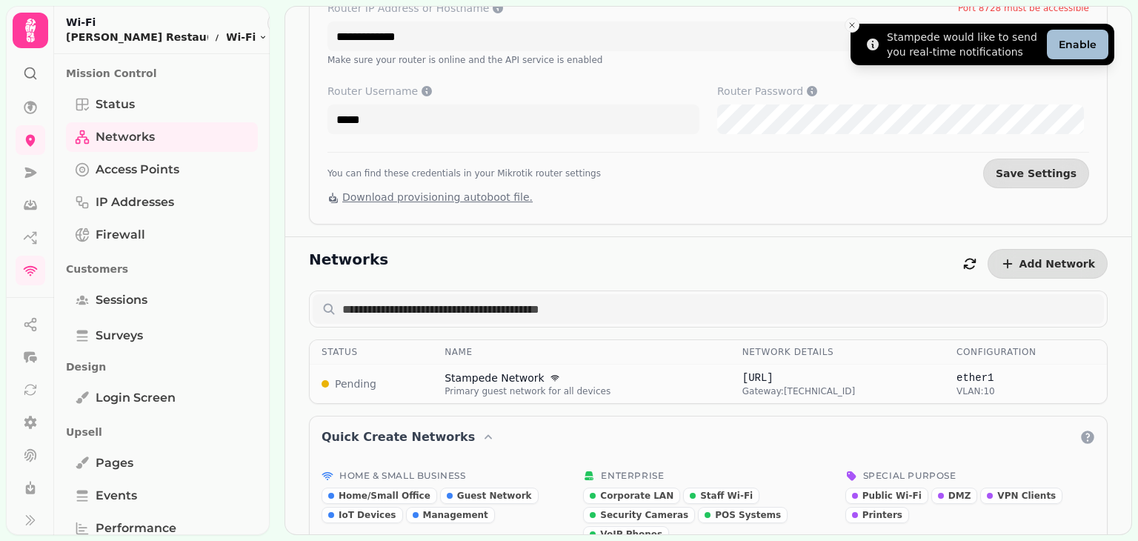
click at [852, 26] on icon "Close toast" at bounding box center [851, 25] width 9 height 9
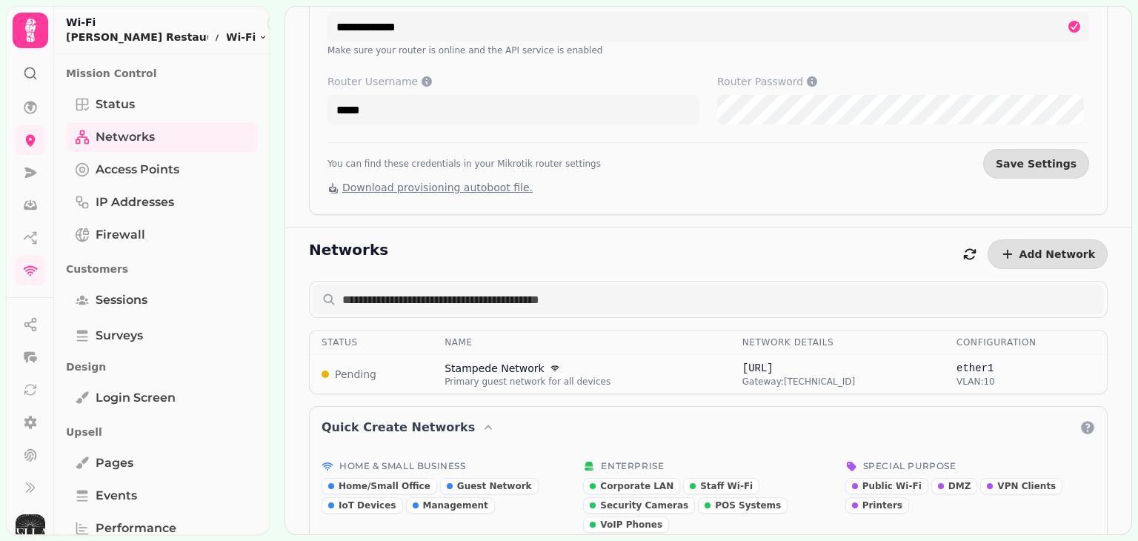
scroll to position [226, 0]
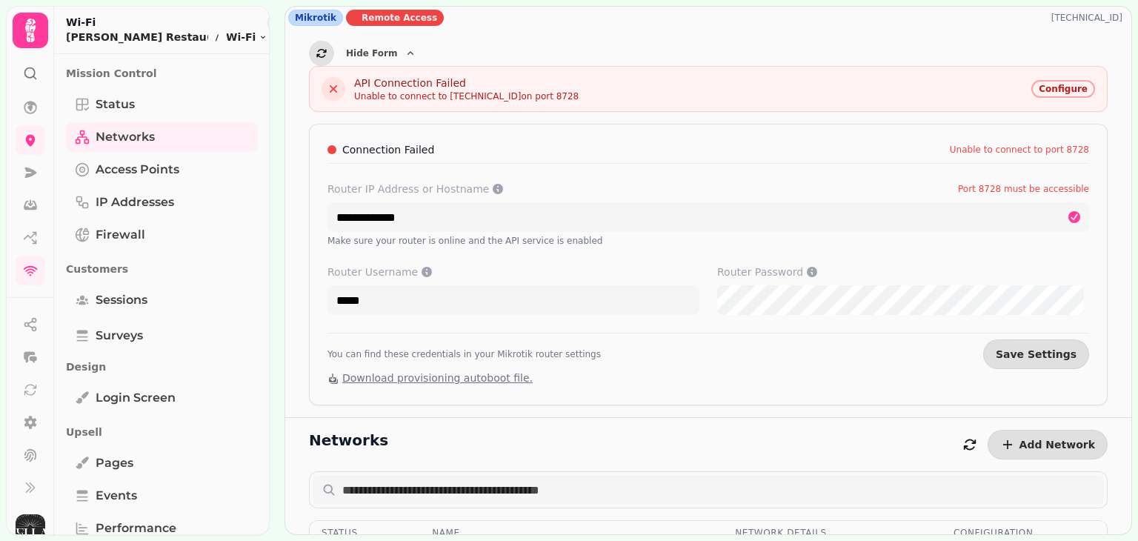
click at [326, 54] on icon "button" at bounding box center [322, 53] width 12 height 12
